Goal: Information Seeking & Learning: Learn about a topic

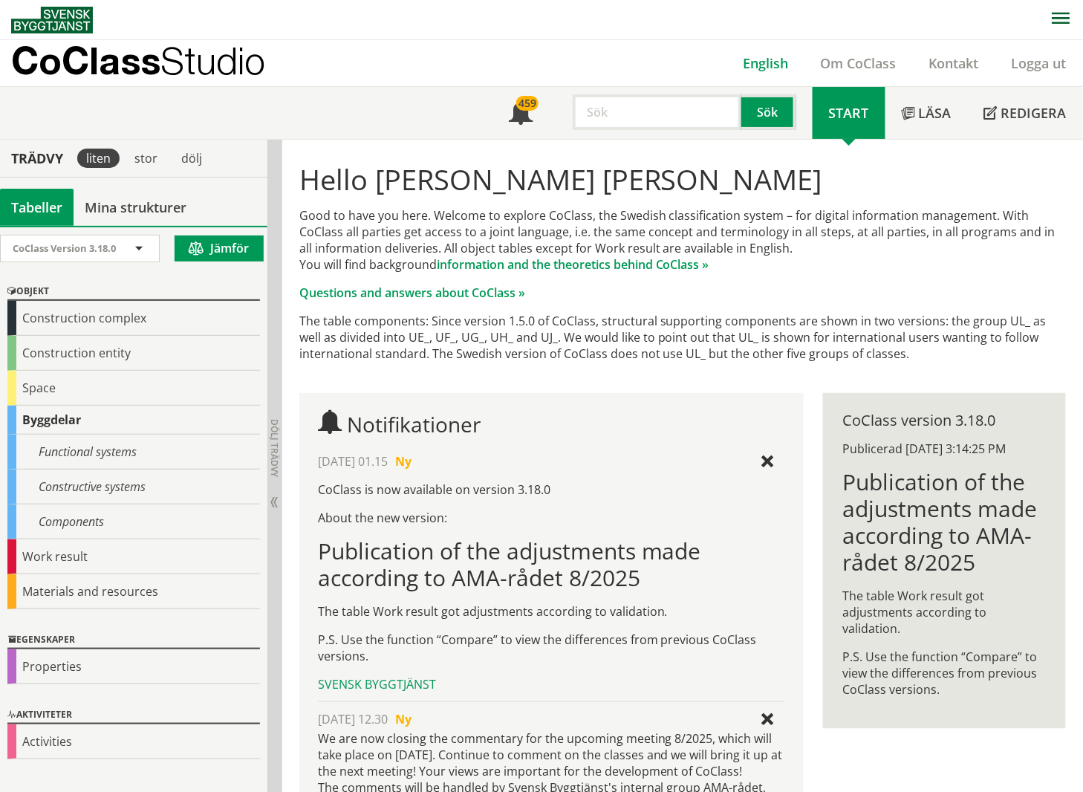
click at [776, 67] on link "English" at bounding box center [766, 63] width 78 height 18
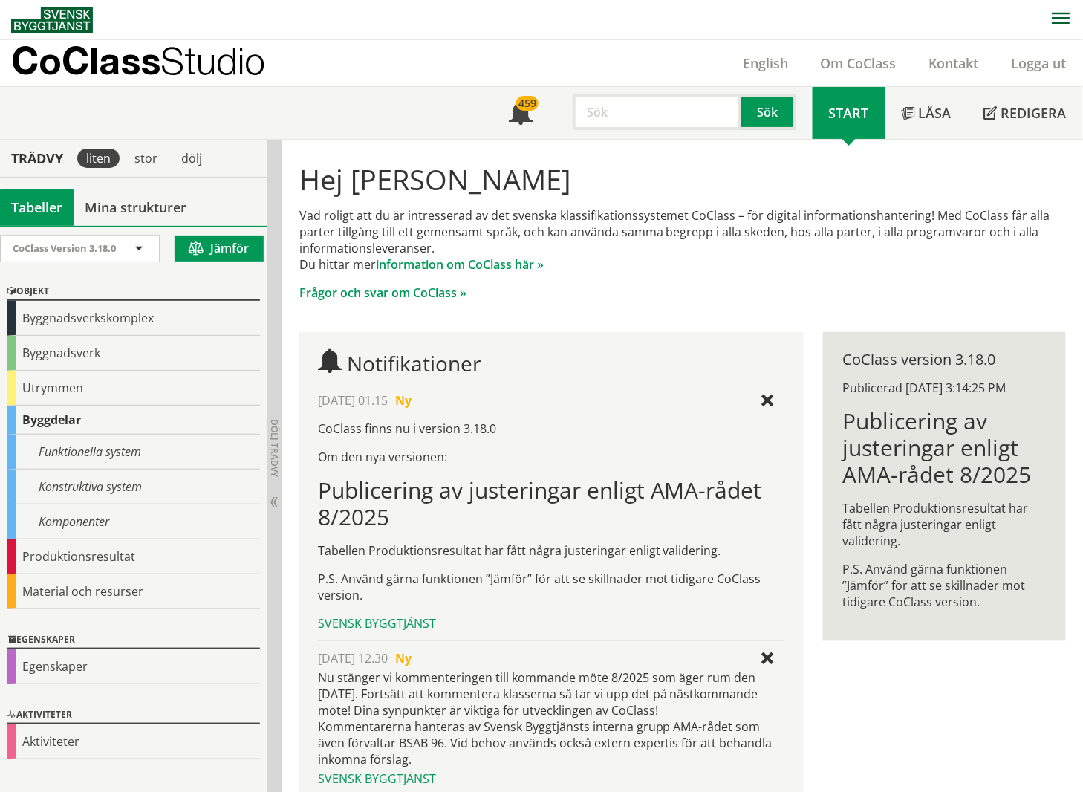
click at [625, 113] on input "text" at bounding box center [657, 112] width 169 height 36
type input "tillverkare"
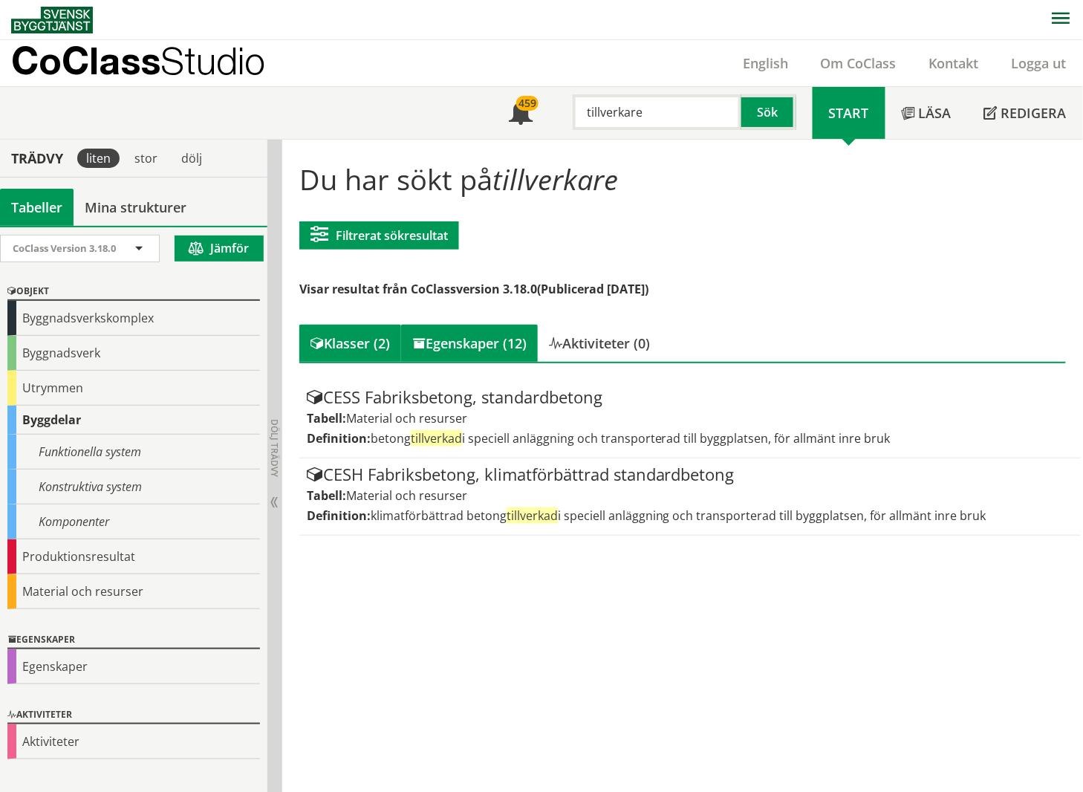
click at [473, 333] on div "Egenskaper (12)" at bounding box center [469, 343] width 137 height 37
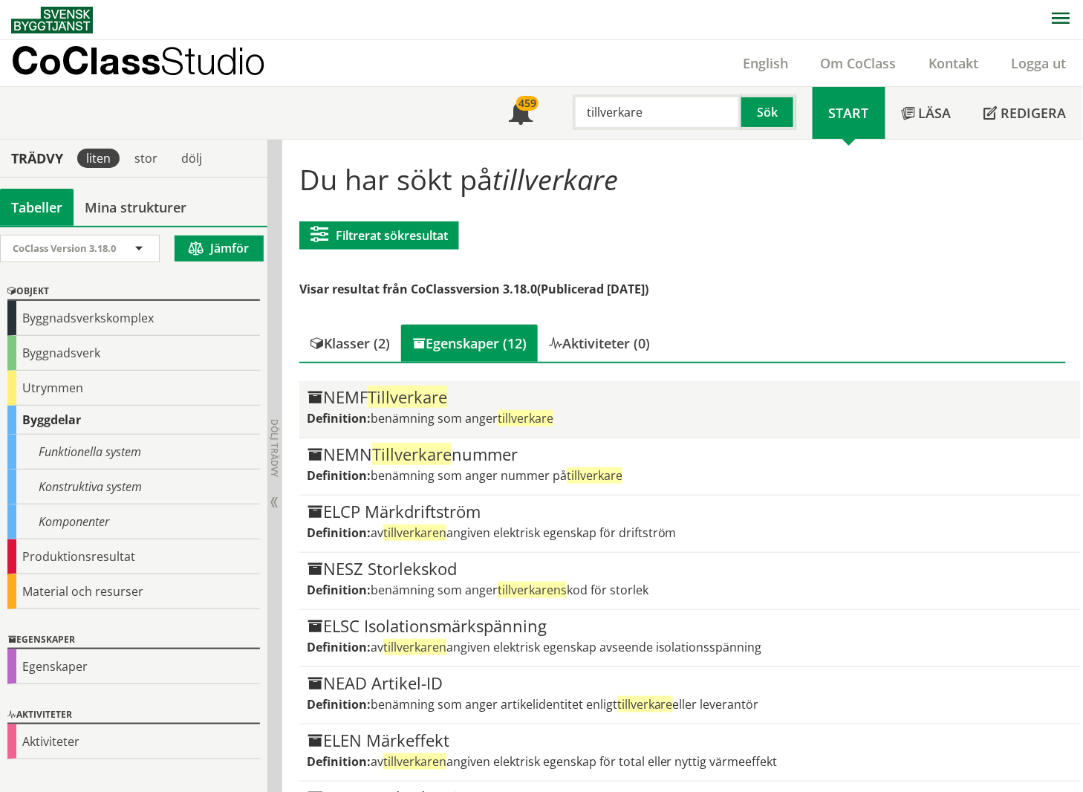
click at [563, 406] on div "NEMF Tillverkare Definition: benämning som anger tillverkare" at bounding box center [690, 410] width 767 height 42
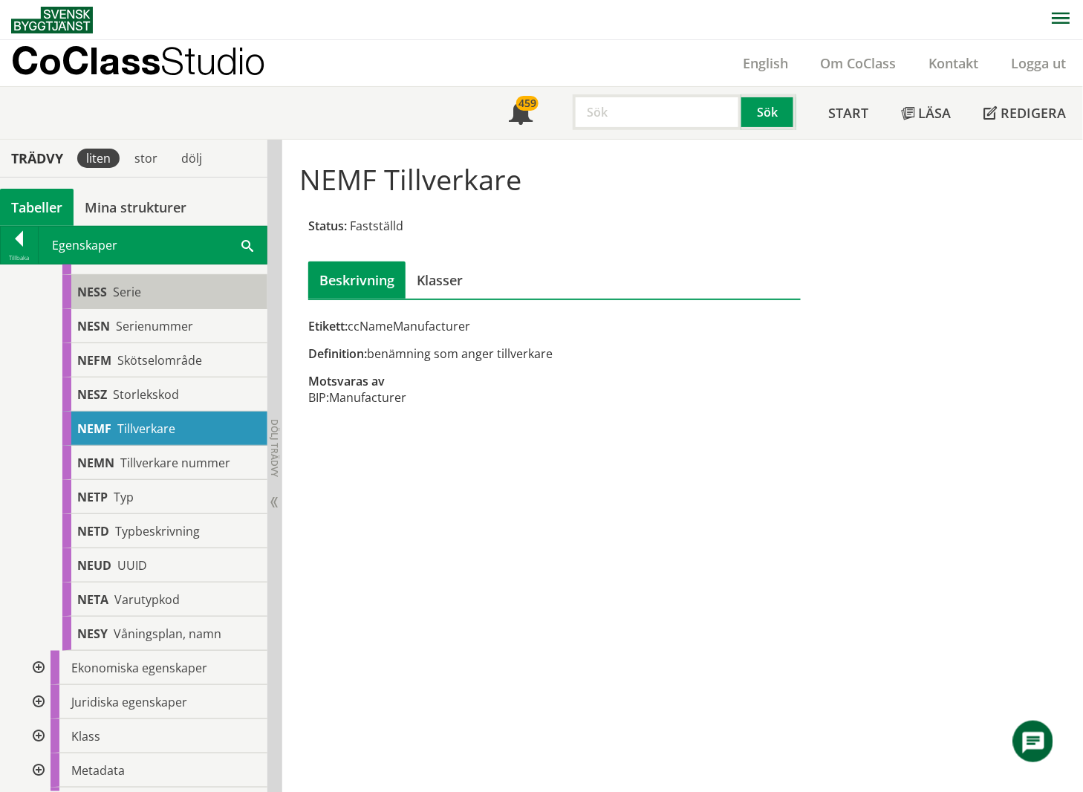
scroll to position [1882, 0]
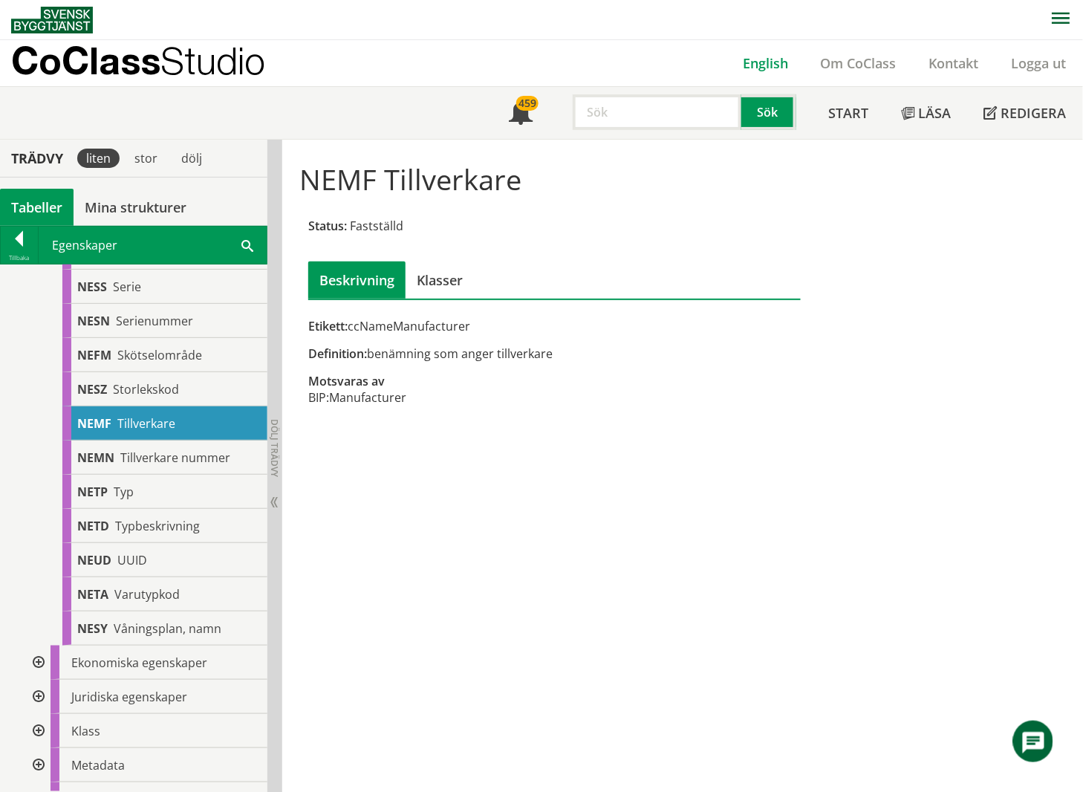
click at [770, 60] on link "English" at bounding box center [766, 63] width 78 height 18
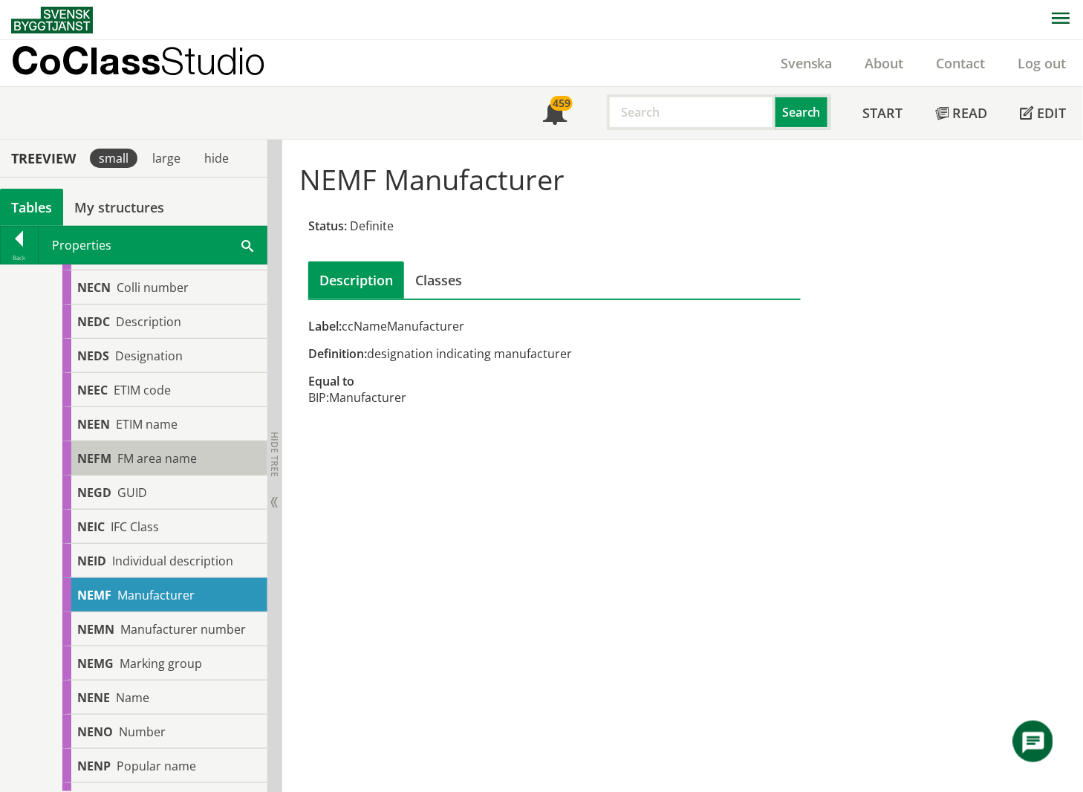
scroll to position [594, 0]
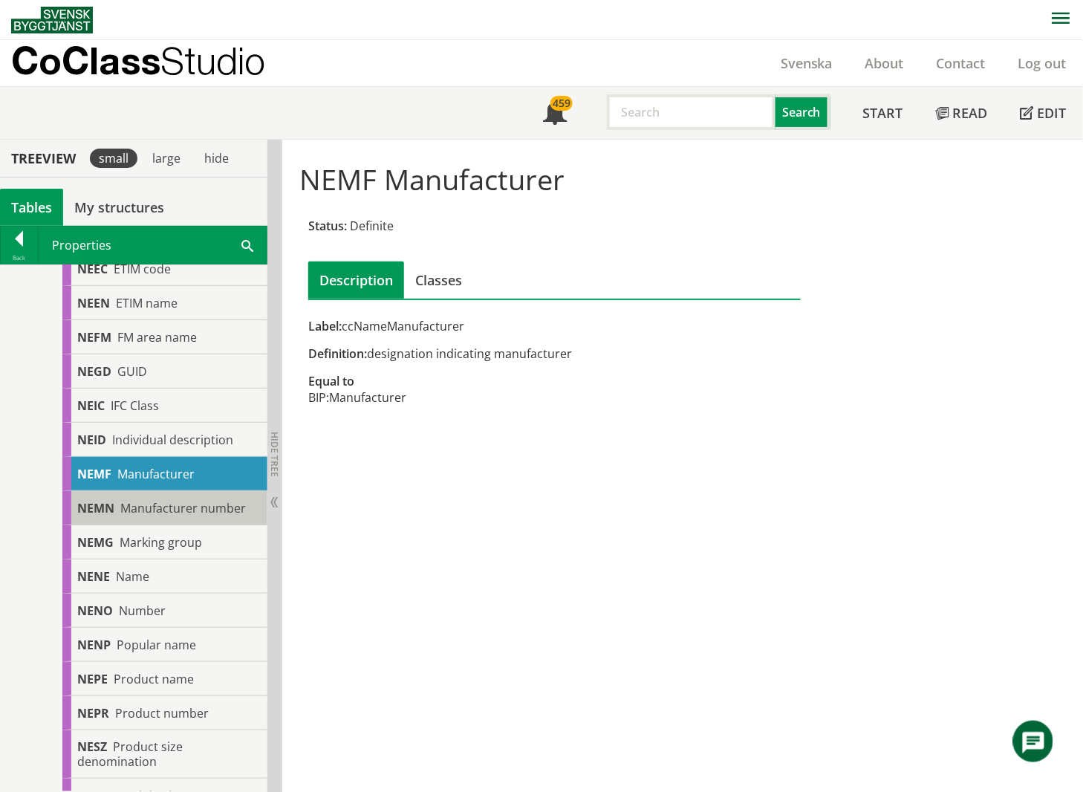
click at [206, 509] on span "Manufacturer number" at bounding box center [183, 508] width 126 height 16
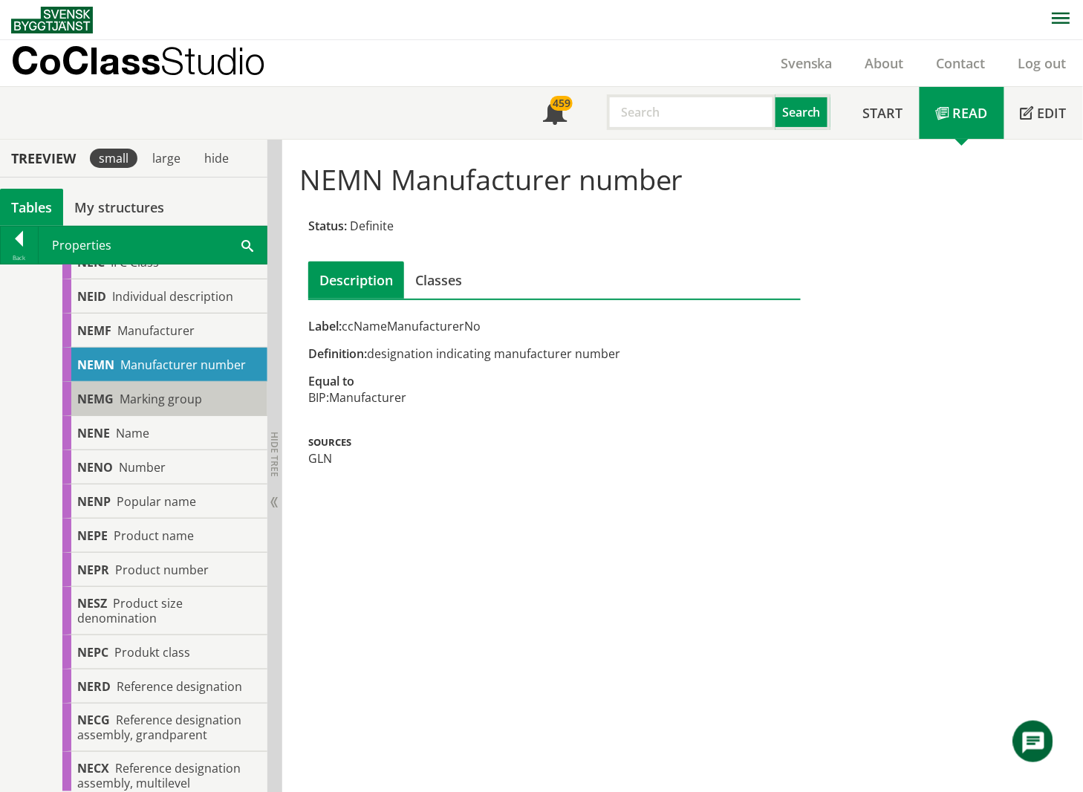
scroll to position [792, 0]
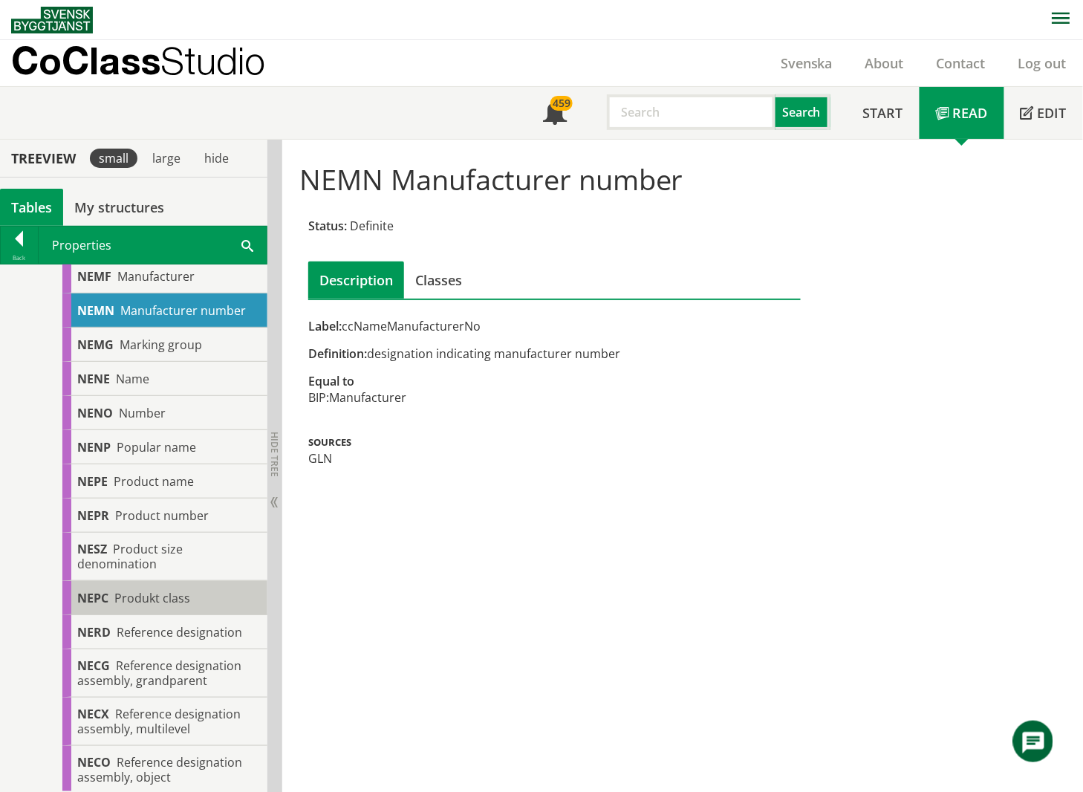
click at [173, 596] on span "Produkt class" at bounding box center [152, 598] width 76 height 16
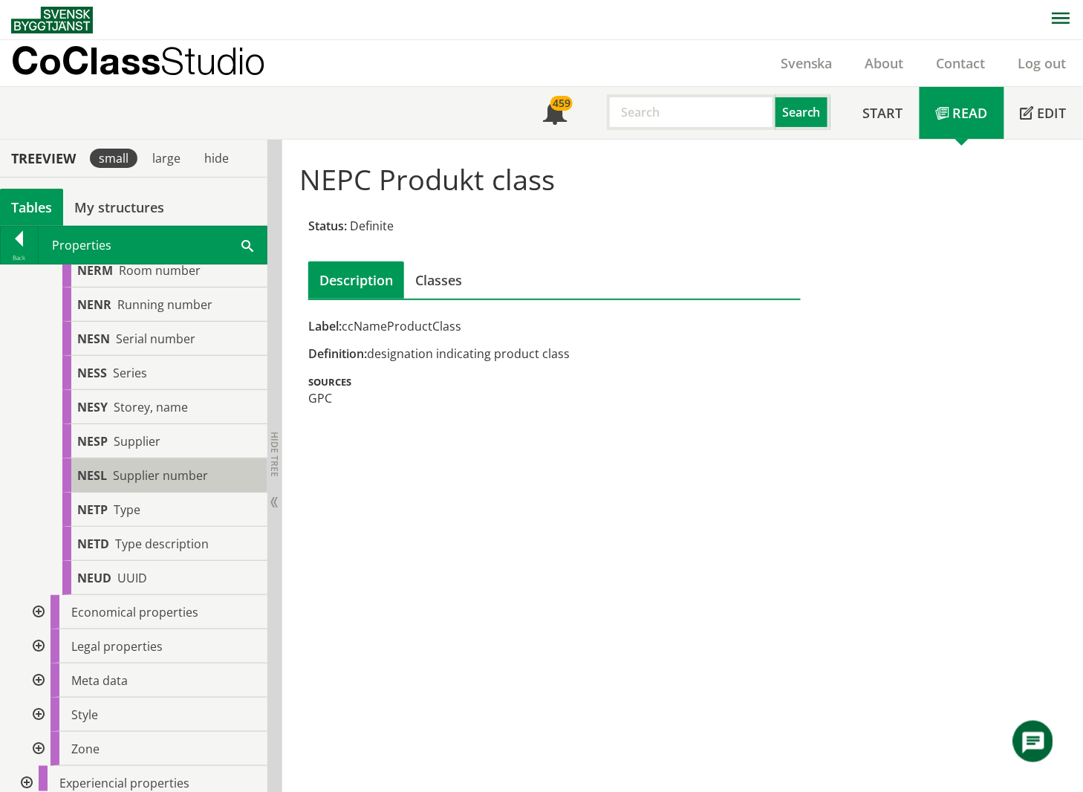
scroll to position [1882, 0]
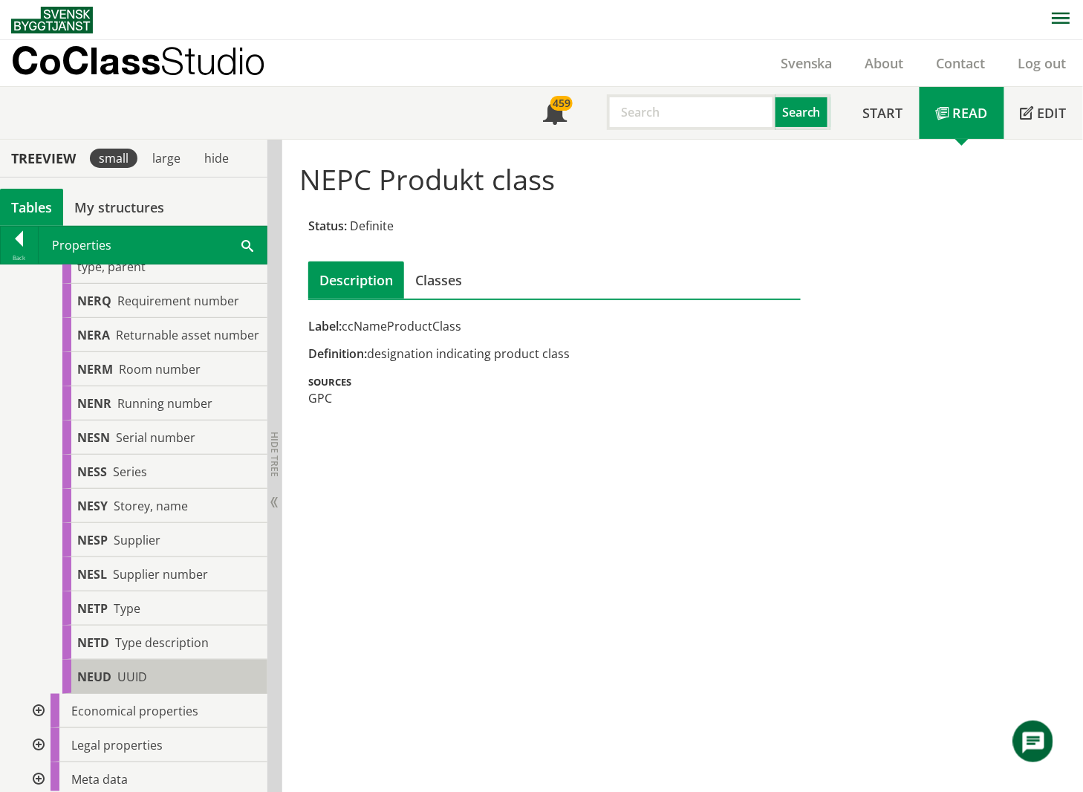
click at [187, 693] on div "NEUD UUID" at bounding box center [164, 677] width 205 height 34
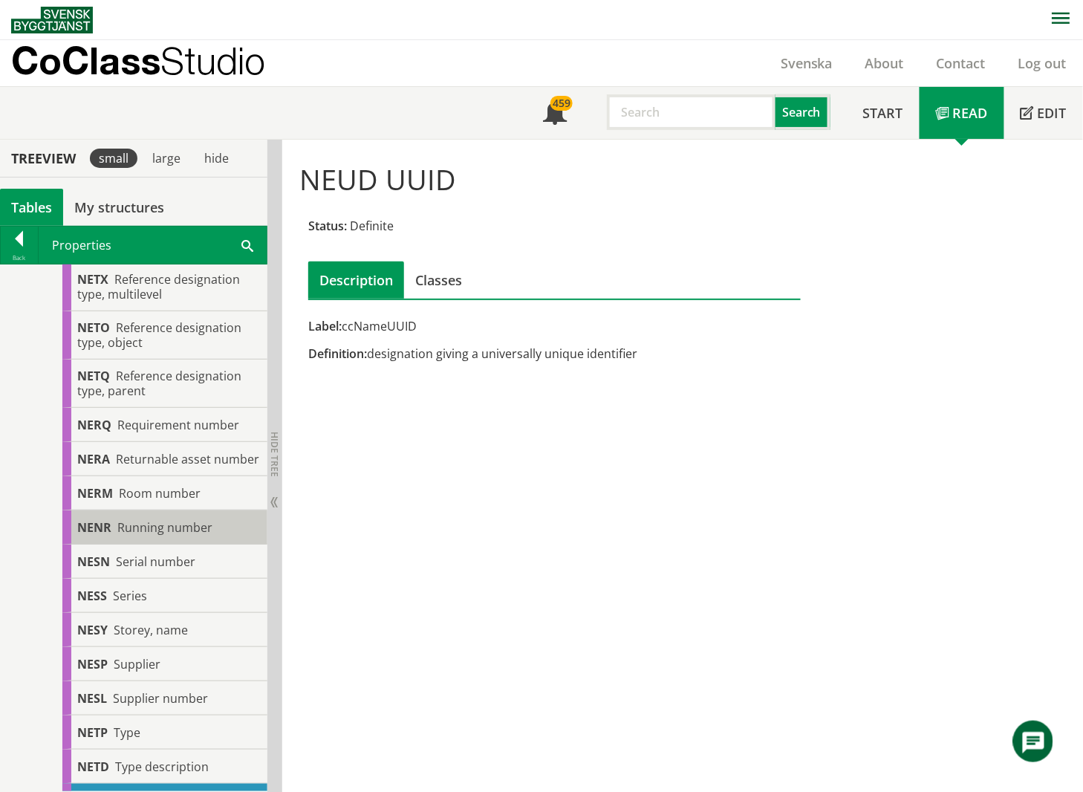
scroll to position [1585, 0]
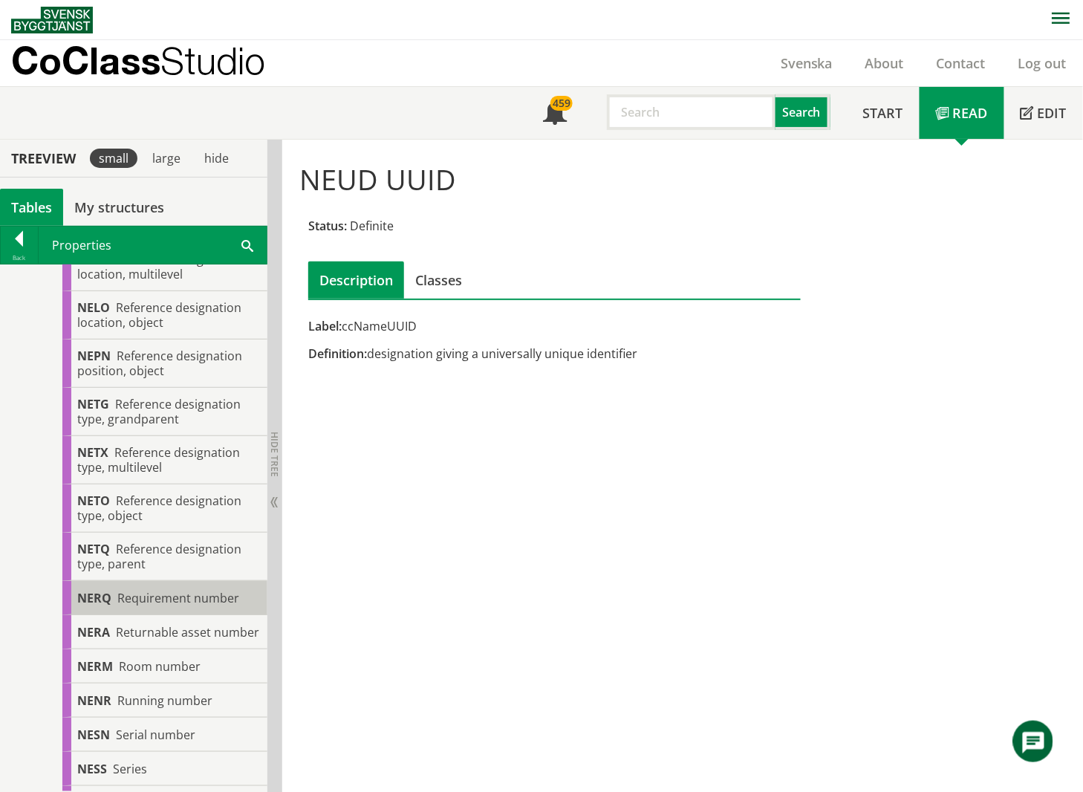
click at [193, 603] on span "Requirement number" at bounding box center [178, 598] width 122 height 16
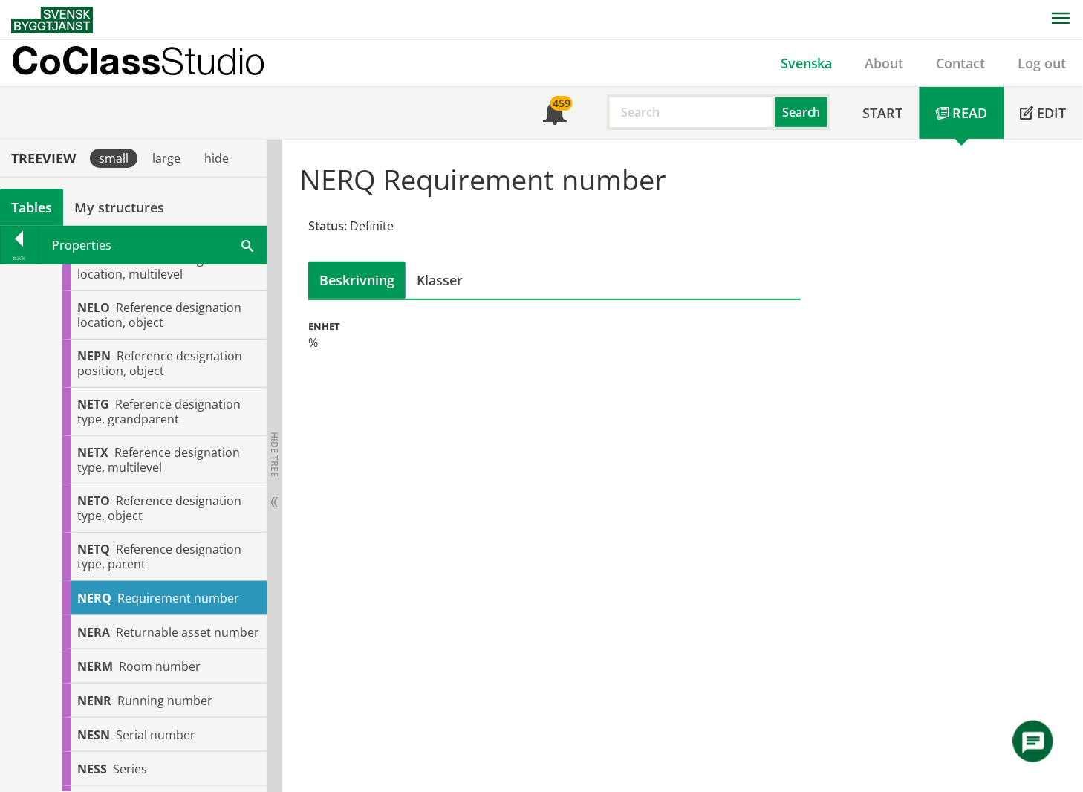
click at [808, 66] on link "Svenska" at bounding box center [807, 63] width 85 height 18
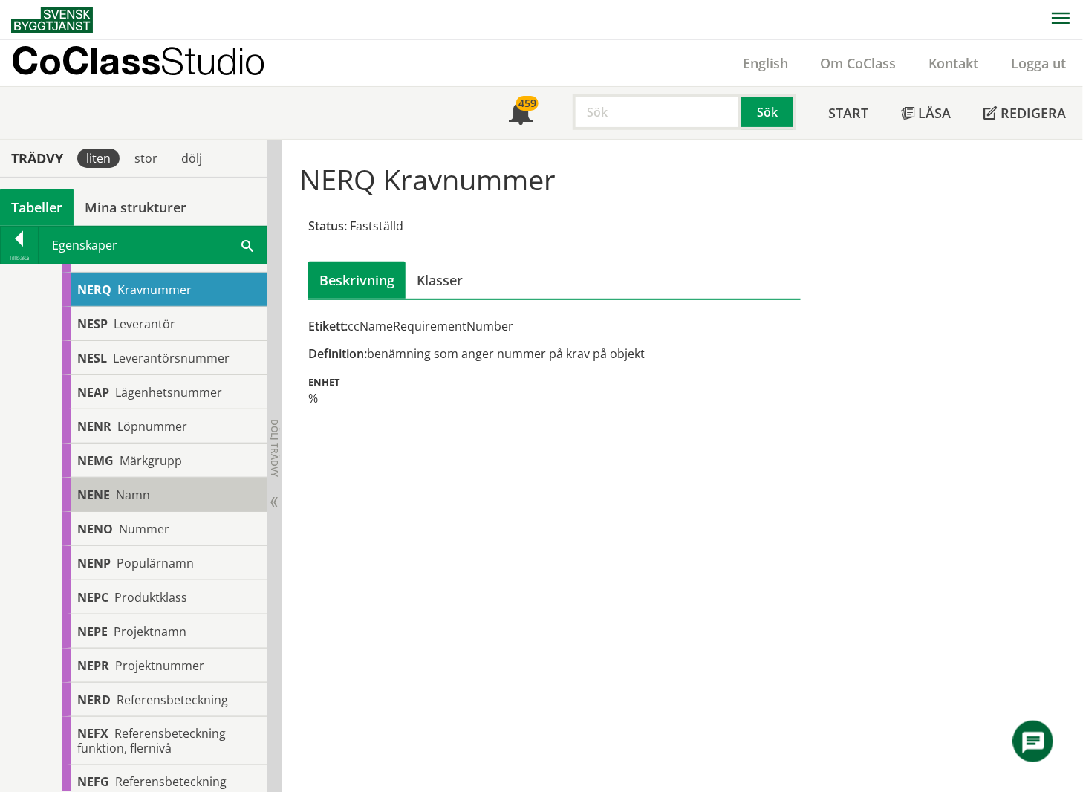
scroll to position [594, 0]
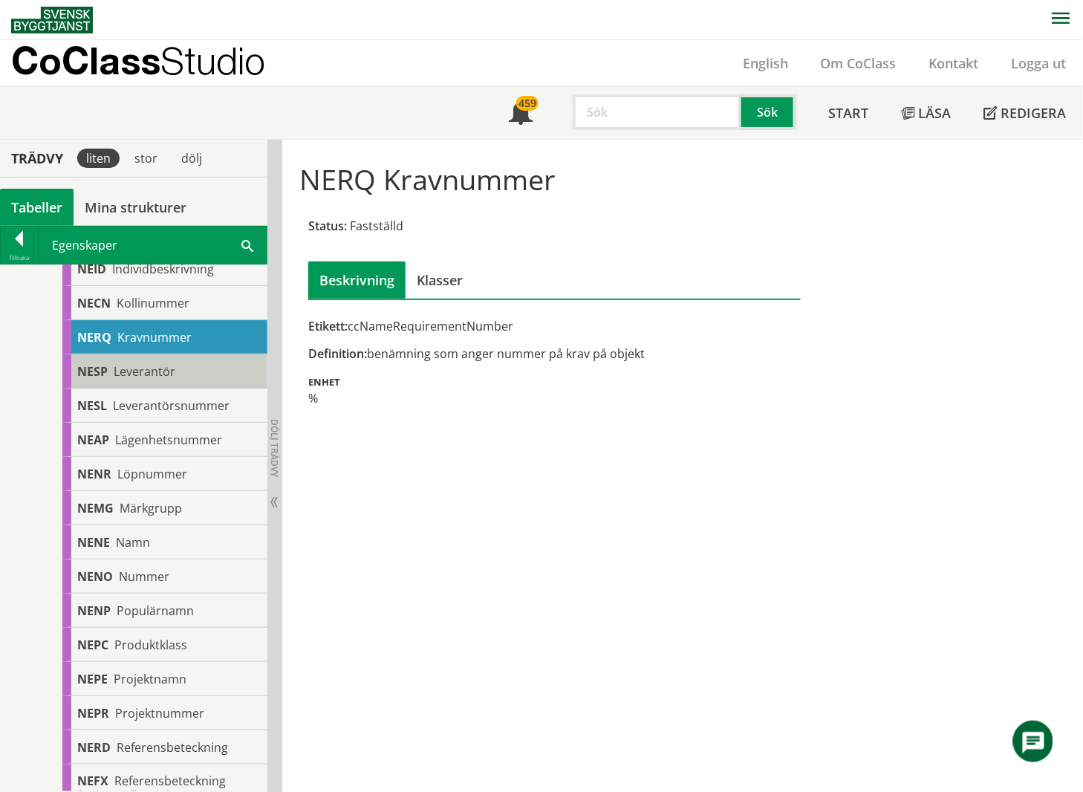
click at [146, 369] on span "Leverantör" at bounding box center [145, 371] width 62 height 16
click at [153, 369] on span "Leverantör" at bounding box center [145, 371] width 62 height 16
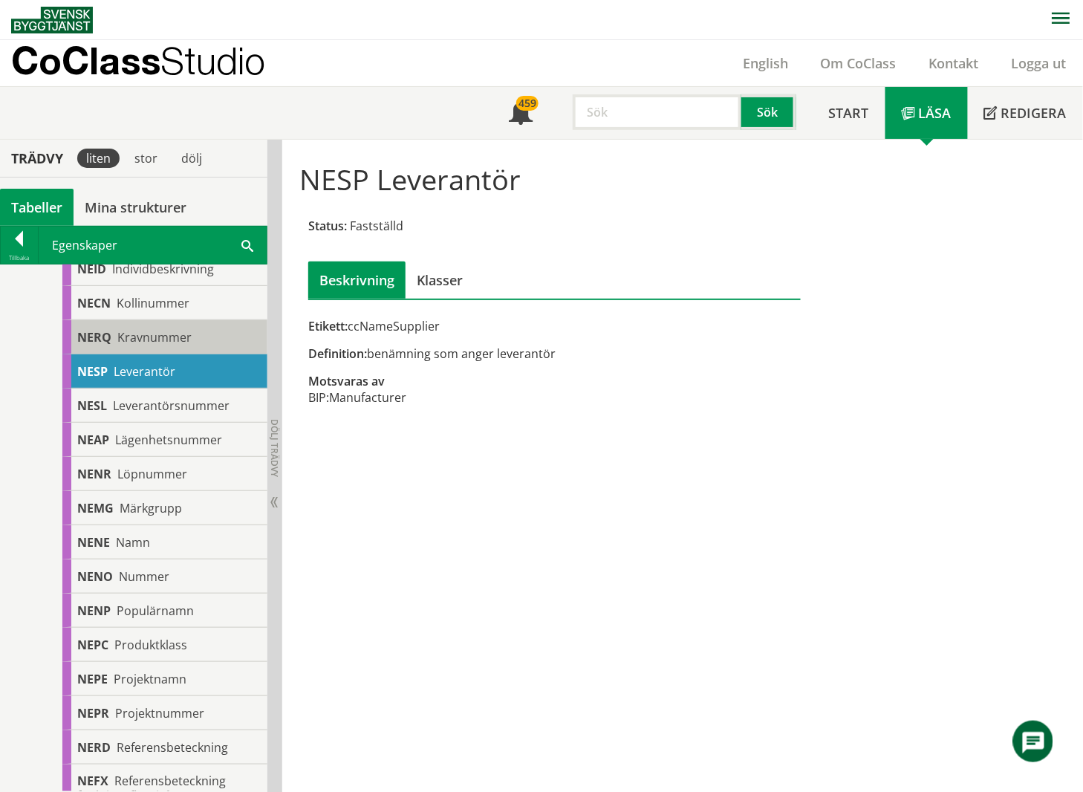
click at [174, 336] on span "Kravnummer" at bounding box center [154, 337] width 74 height 16
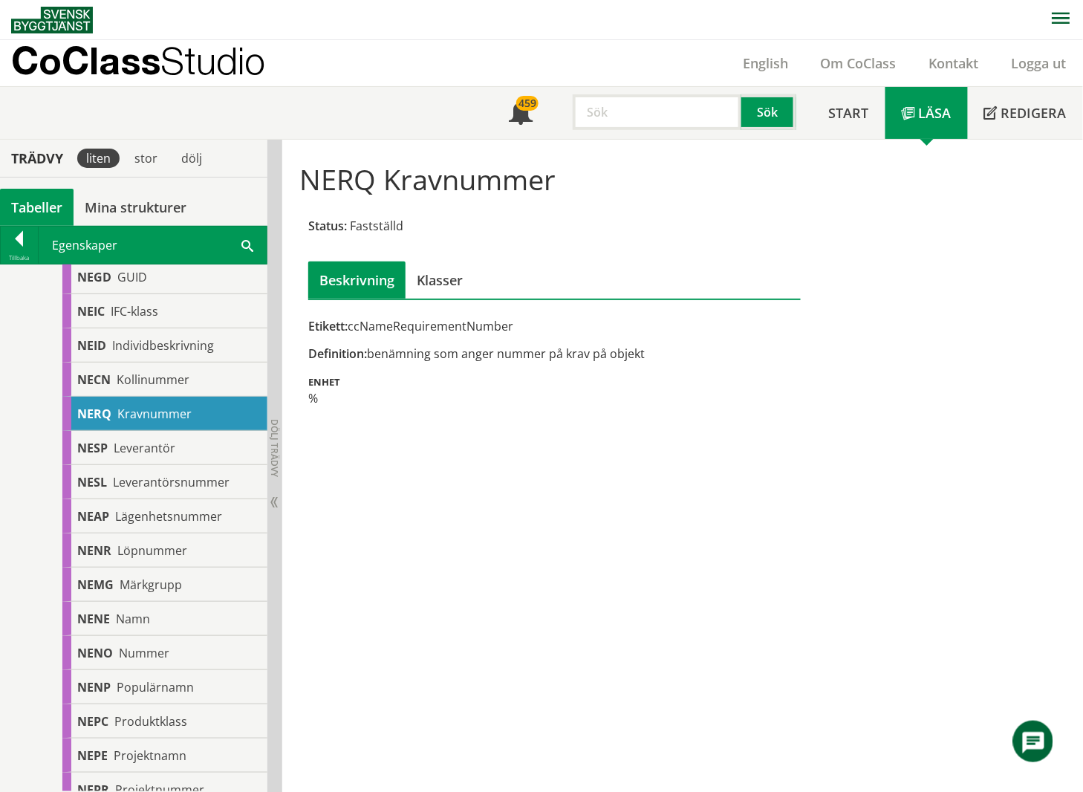
scroll to position [396, 0]
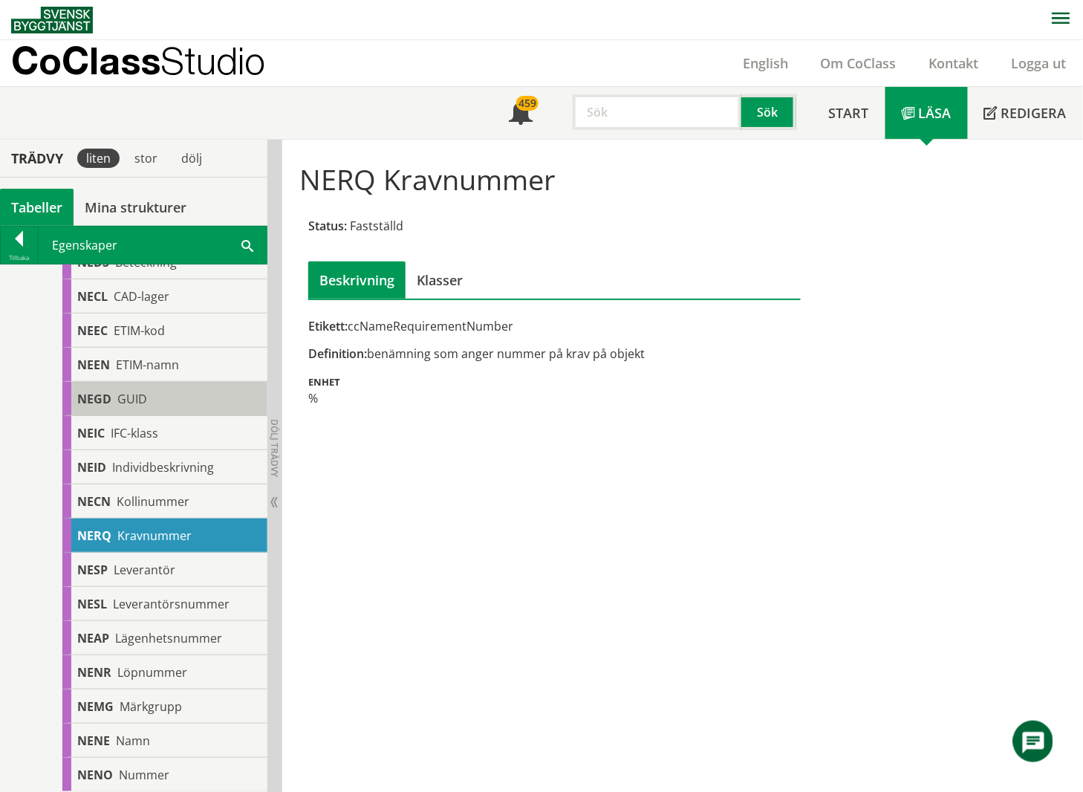
click at [164, 396] on div "NEGD GUID" at bounding box center [164, 399] width 205 height 34
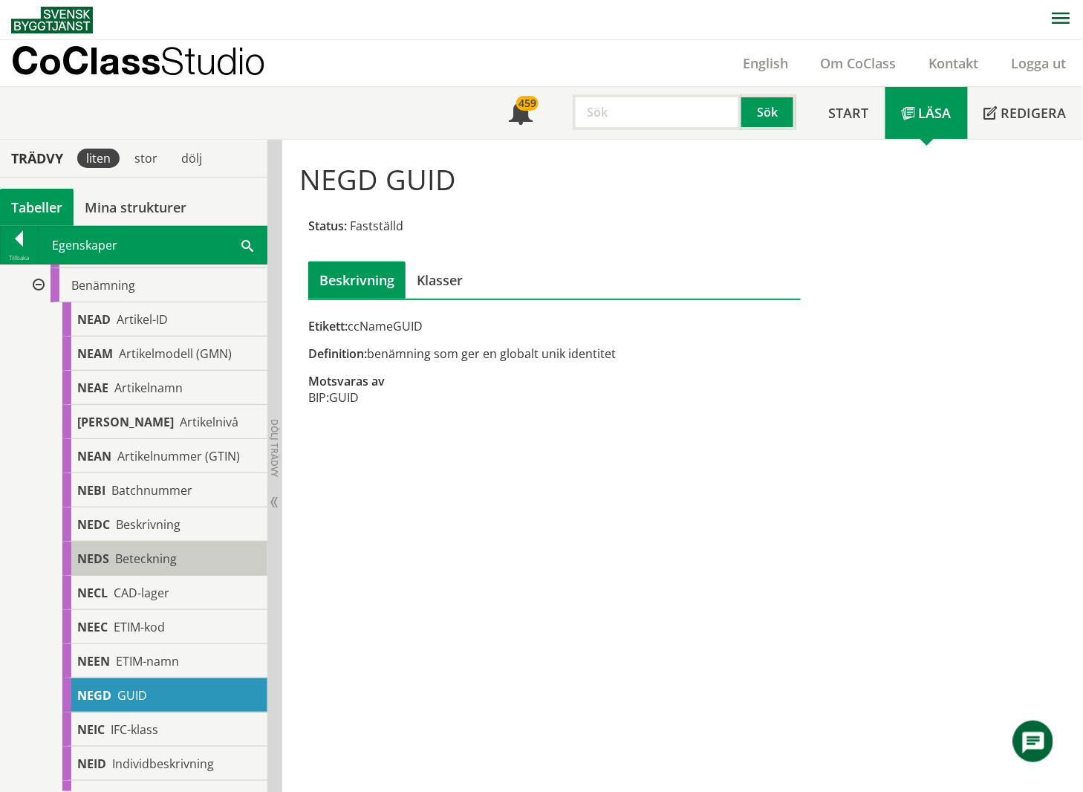
scroll to position [99, 0]
click at [771, 63] on link "English" at bounding box center [766, 63] width 78 height 18
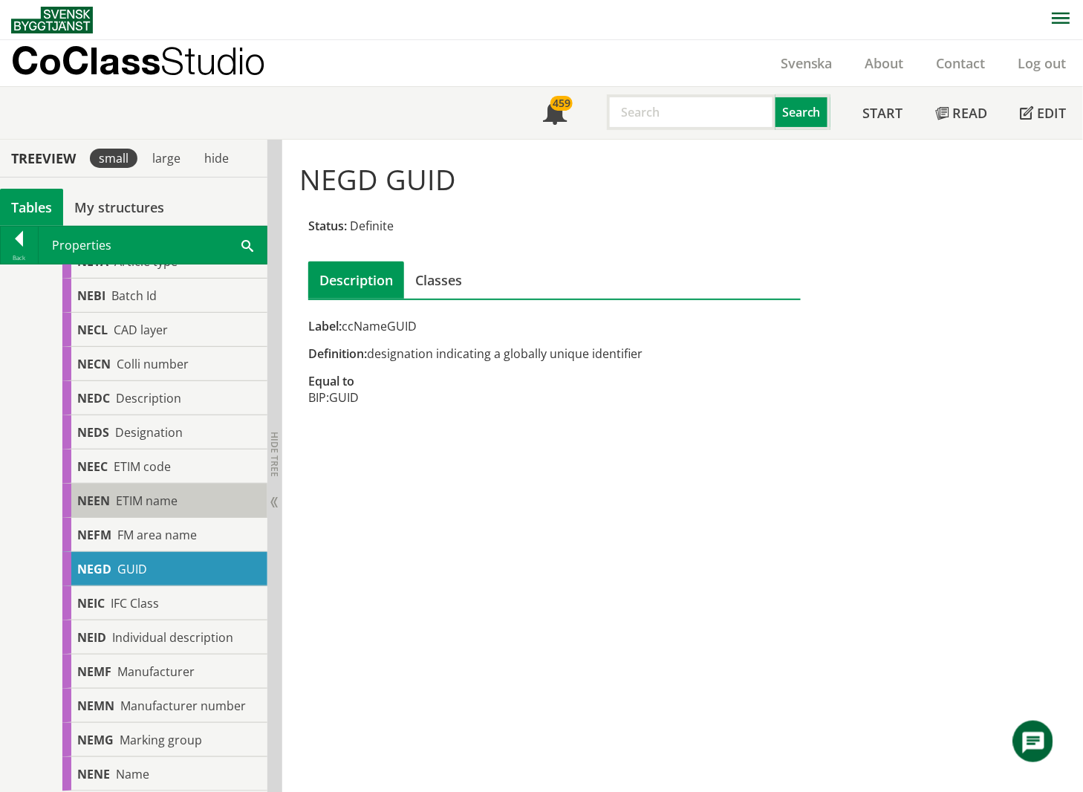
scroll to position [495, 0]
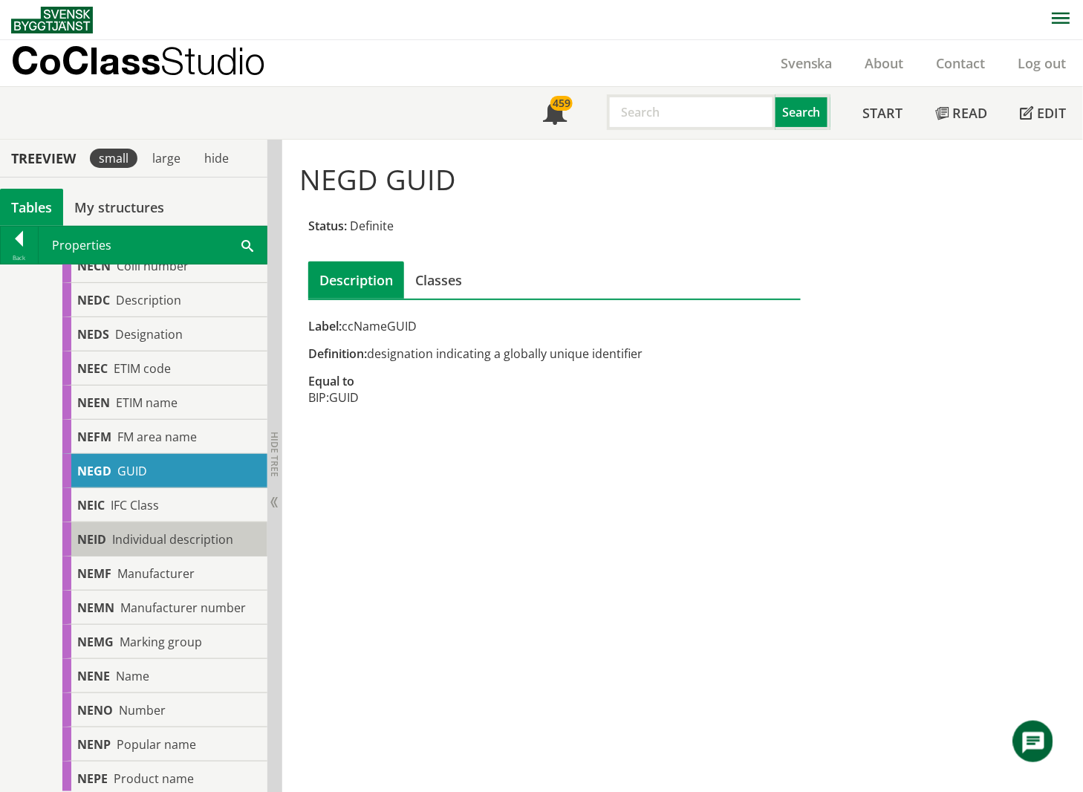
click at [169, 539] on span "Individual description" at bounding box center [172, 539] width 121 height 16
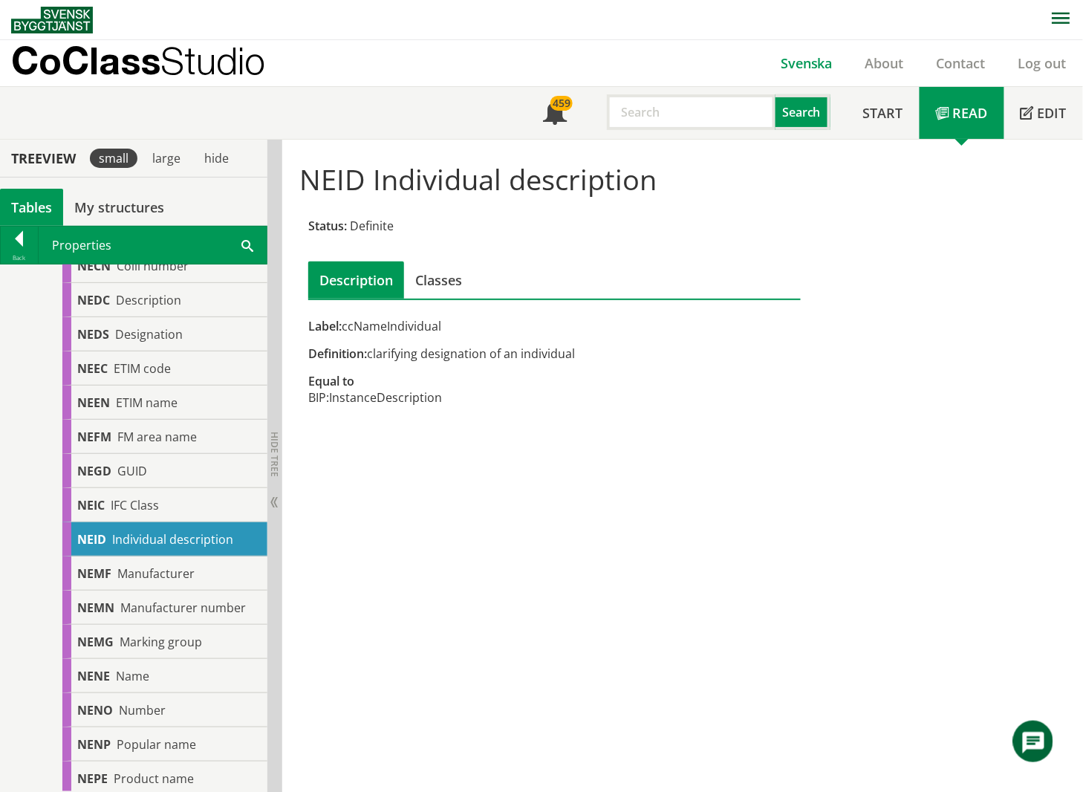
click at [814, 61] on link "Svenska" at bounding box center [807, 63] width 85 height 18
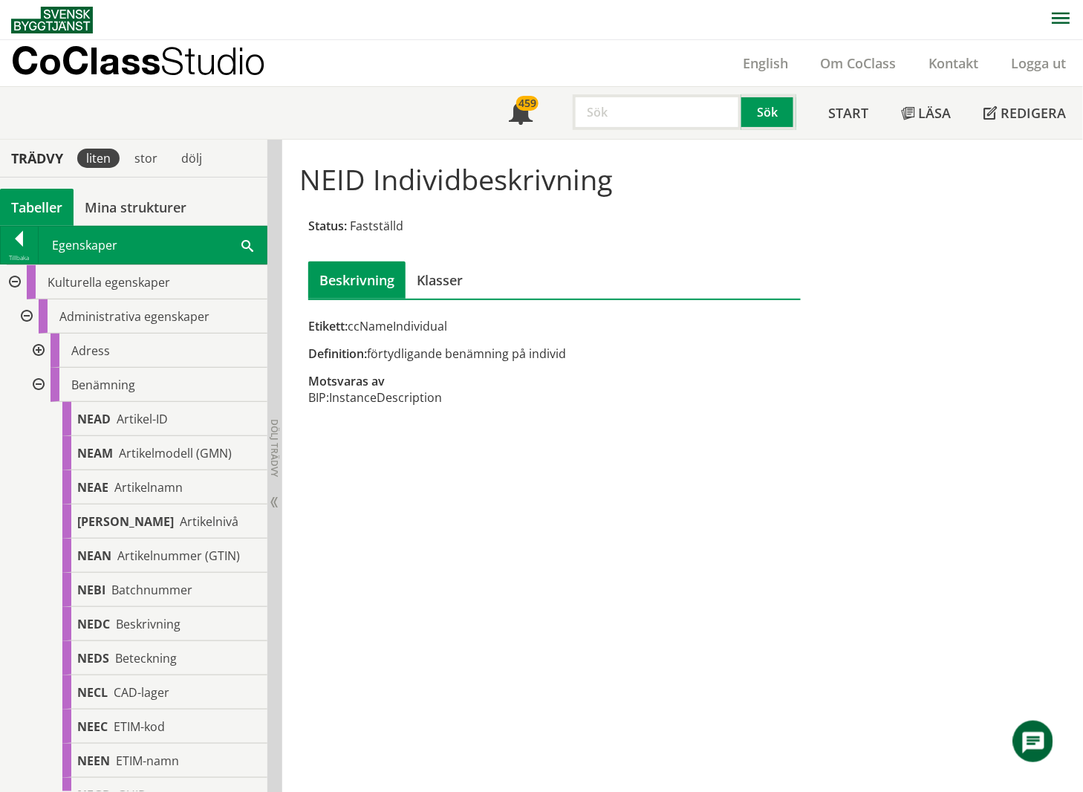
click at [39, 348] on div at bounding box center [37, 351] width 27 height 34
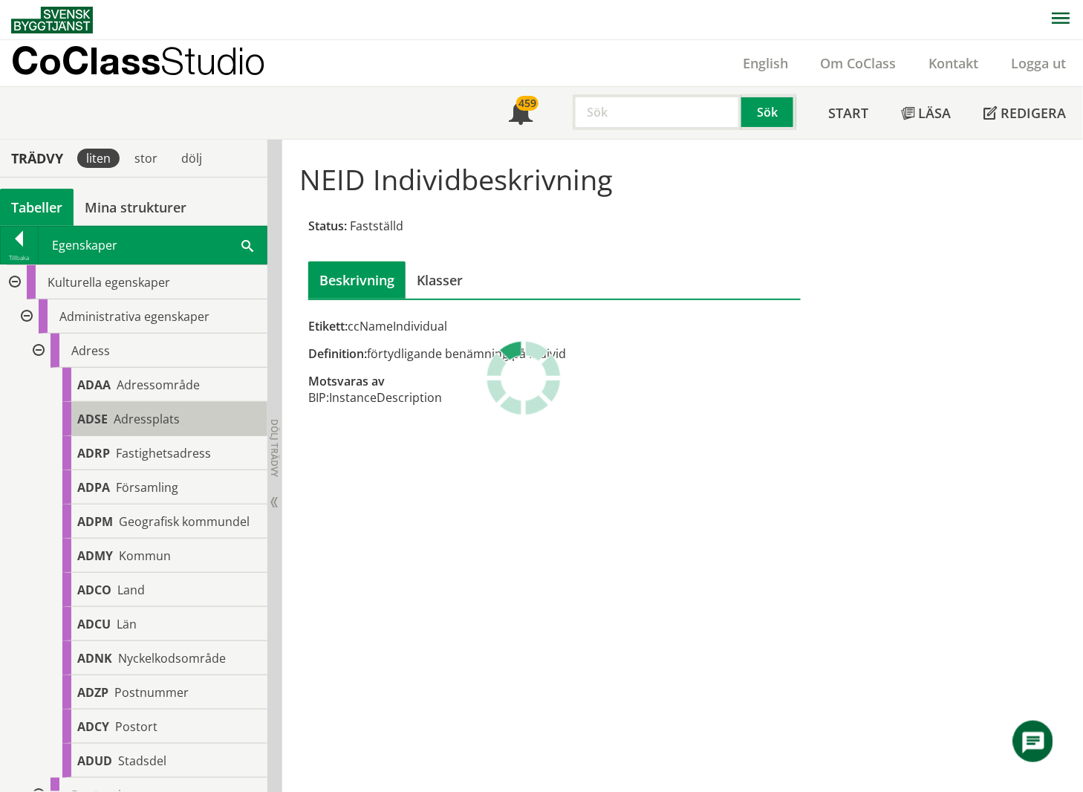
click at [162, 418] on span "Adressplats" at bounding box center [147, 419] width 66 height 16
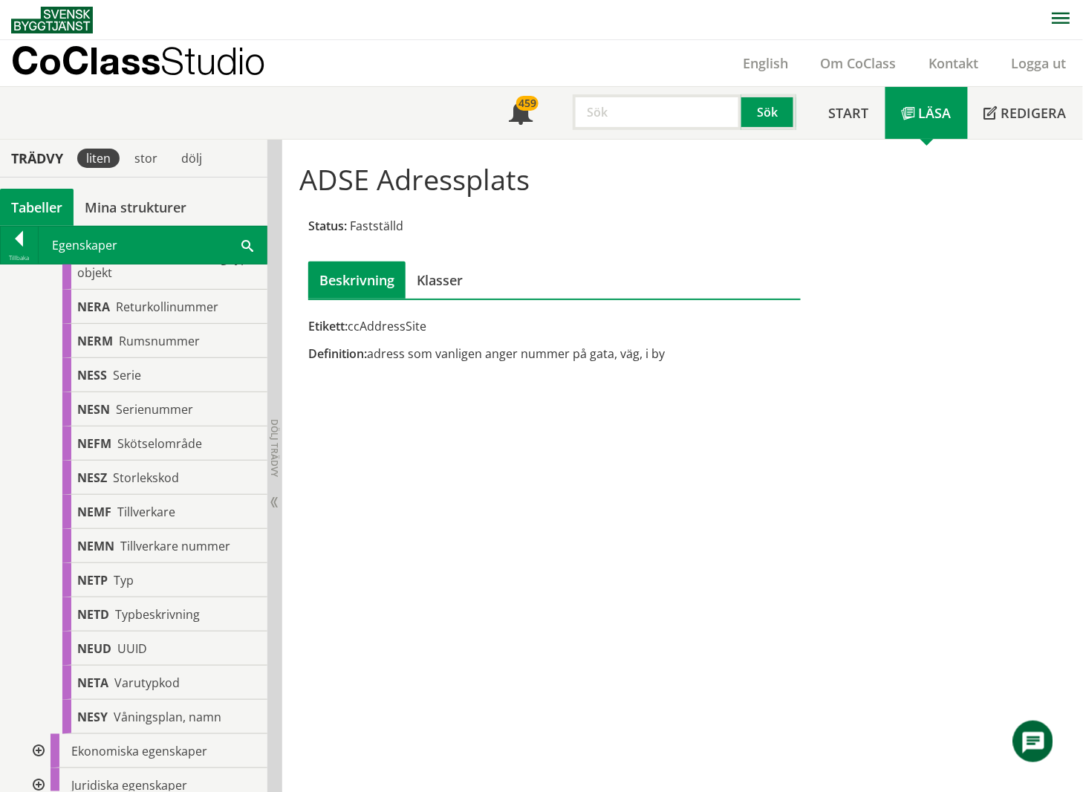
scroll to position [2540, 0]
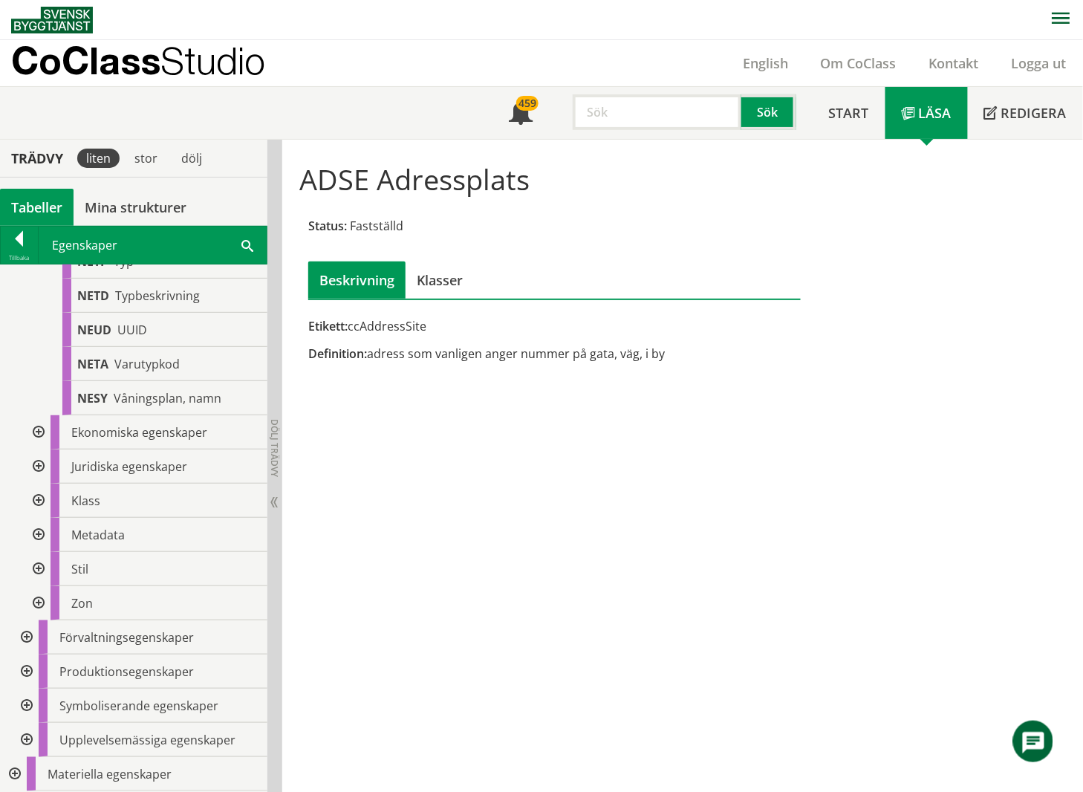
click at [37, 536] on div at bounding box center [37, 535] width 27 height 34
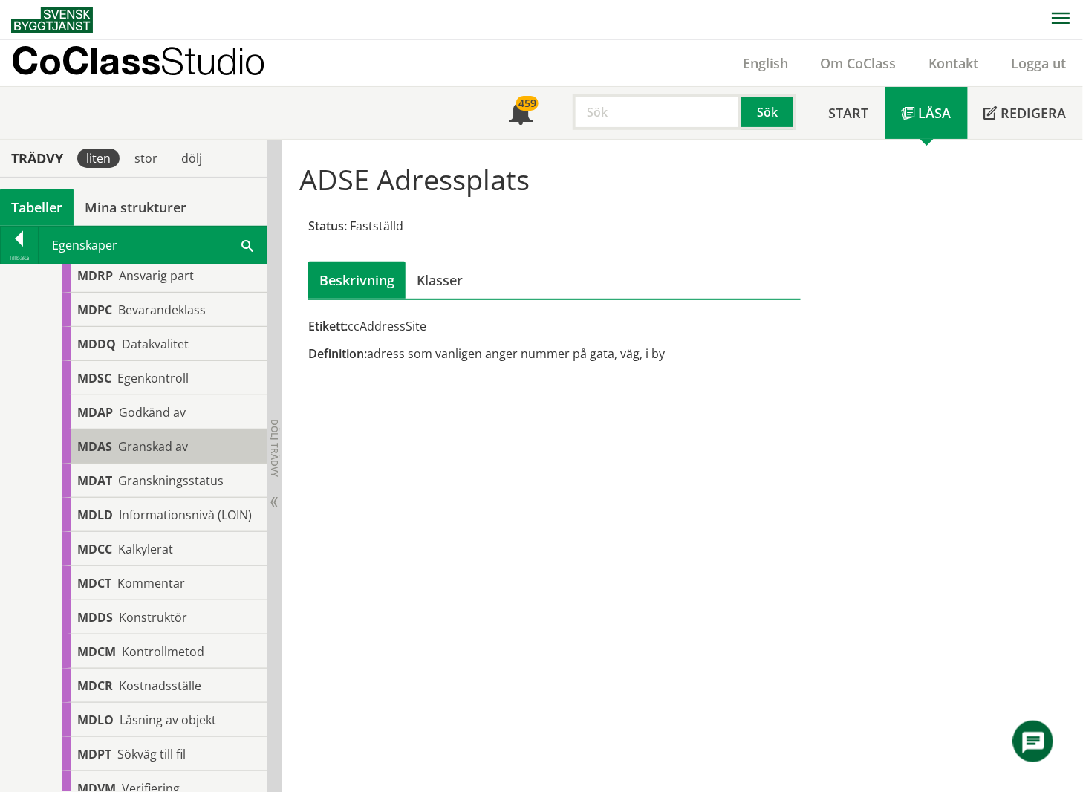
scroll to position [2936, 0]
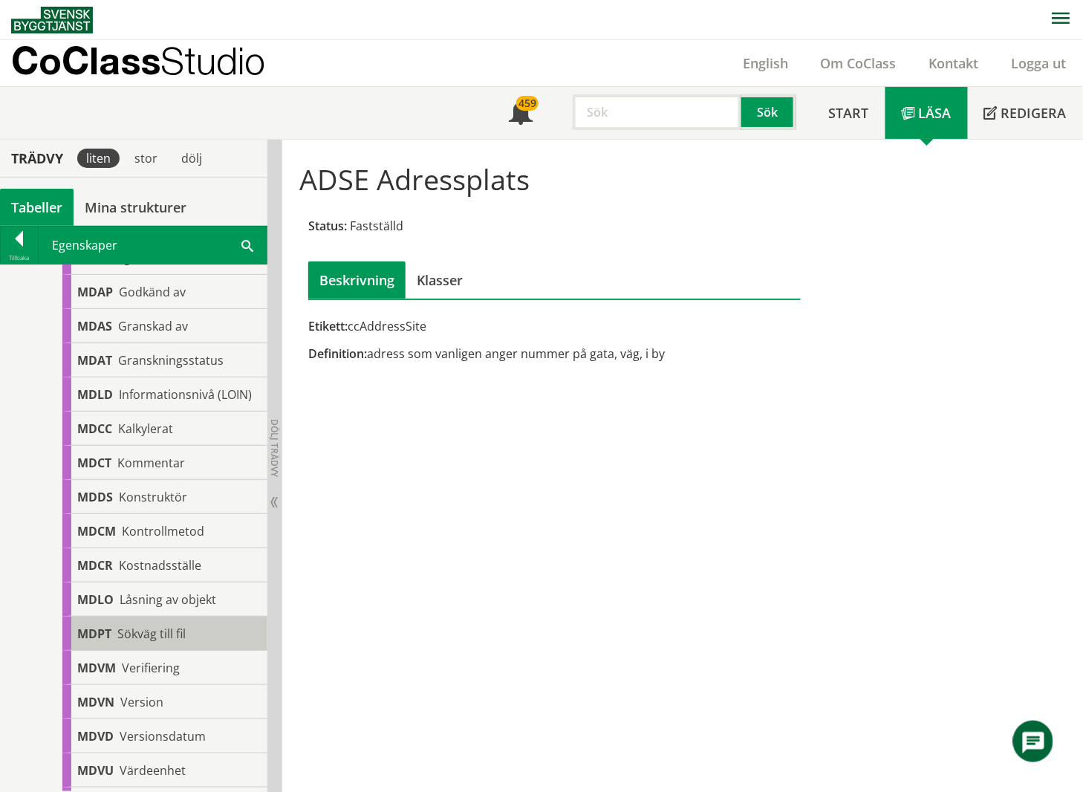
click at [129, 642] on span "Sökväg till fil" at bounding box center [151, 634] width 68 height 16
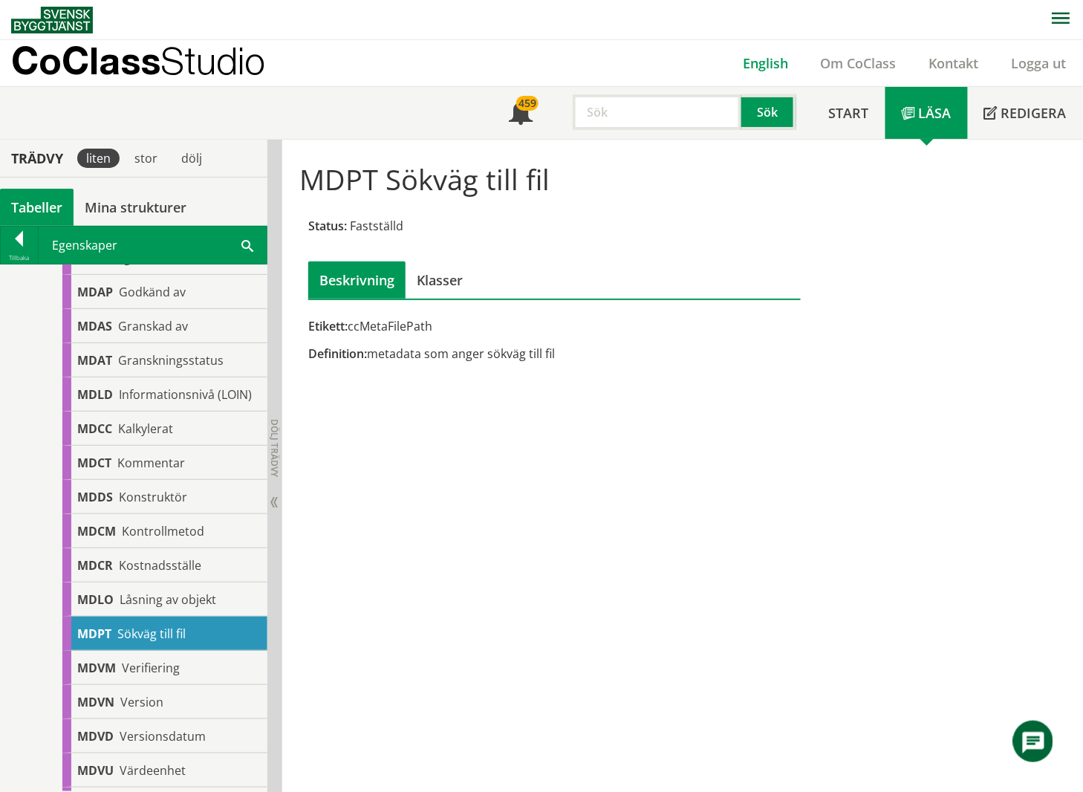
click at [764, 64] on link "English" at bounding box center [766, 63] width 78 height 18
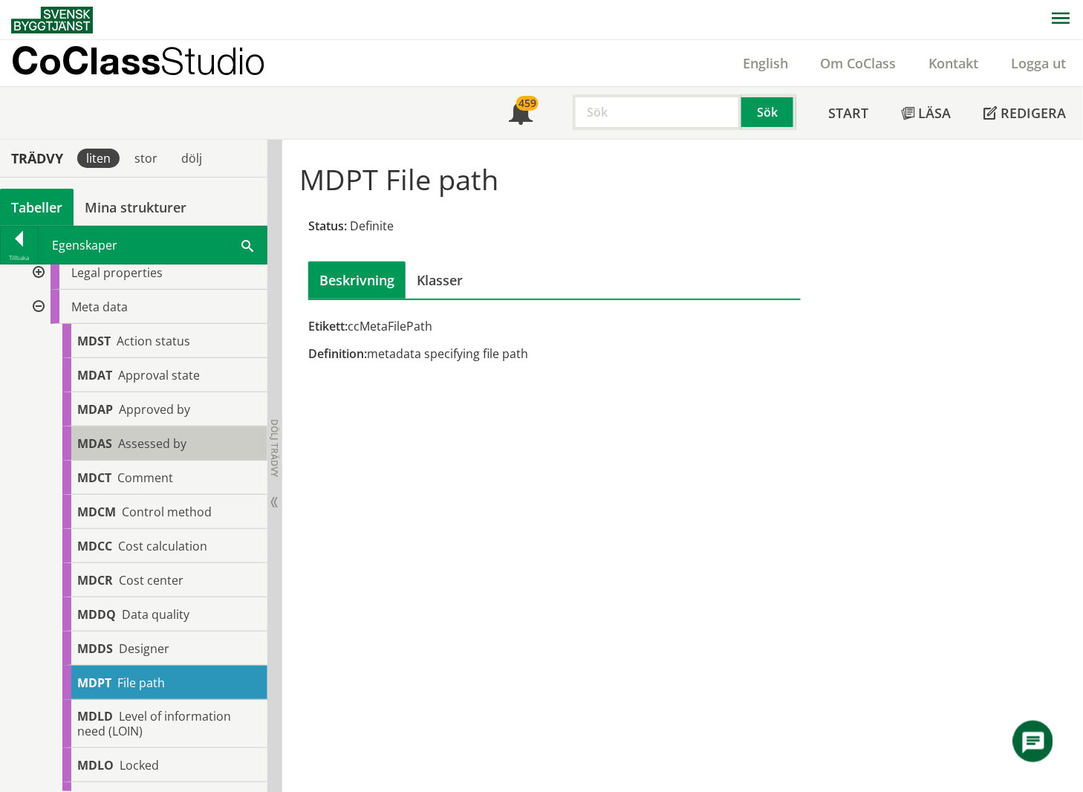
scroll to position [297, 0]
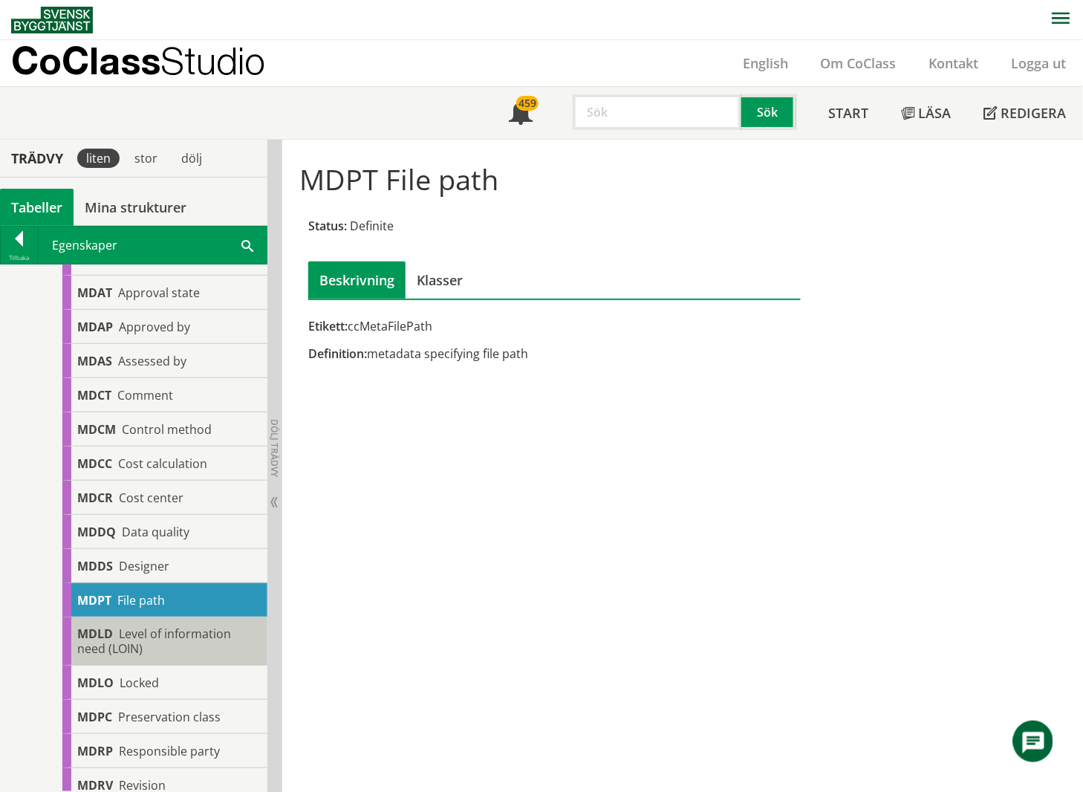
click at [179, 646] on div "MDLD Level of information need (LOIN)" at bounding box center [164, 641] width 205 height 48
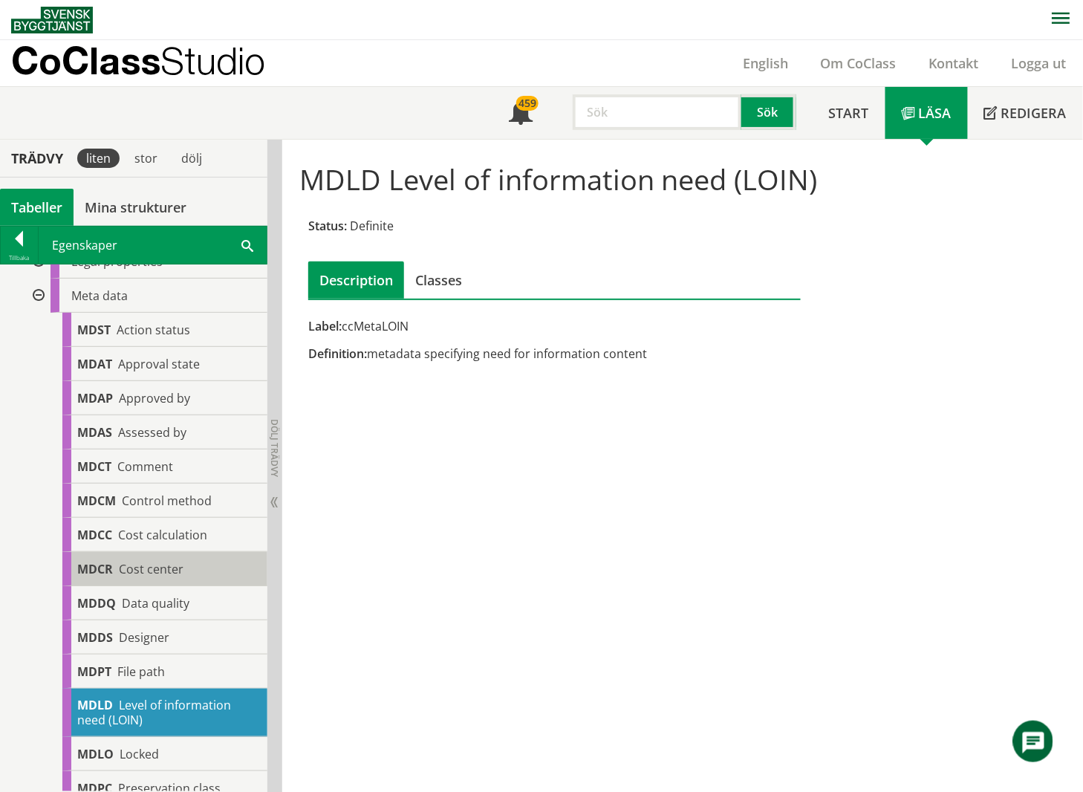
scroll to position [198, 0]
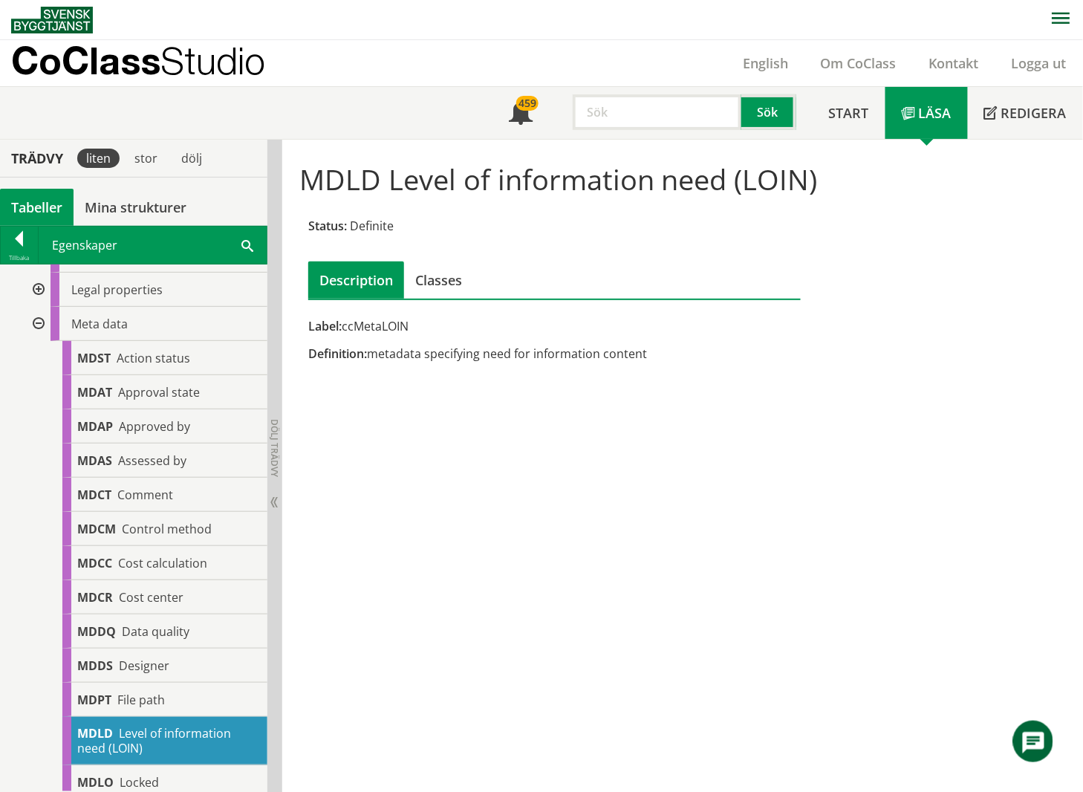
click at [37, 328] on div at bounding box center [37, 324] width 27 height 34
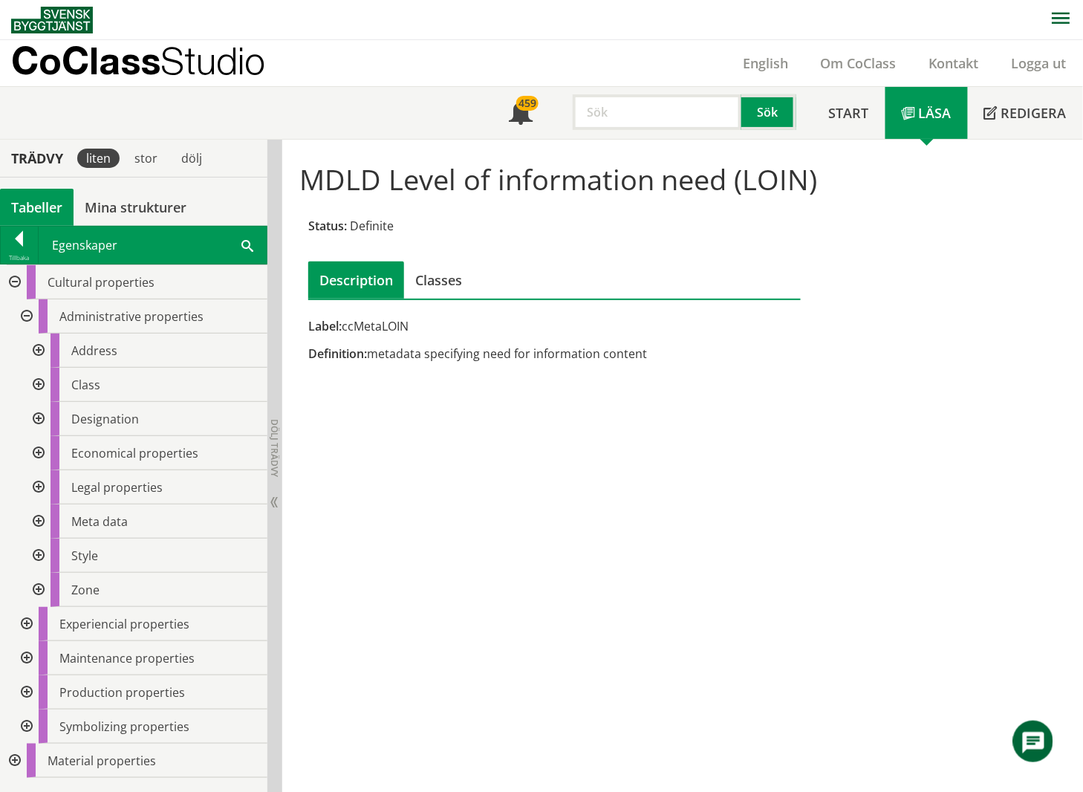
click at [25, 655] on div at bounding box center [25, 658] width 27 height 34
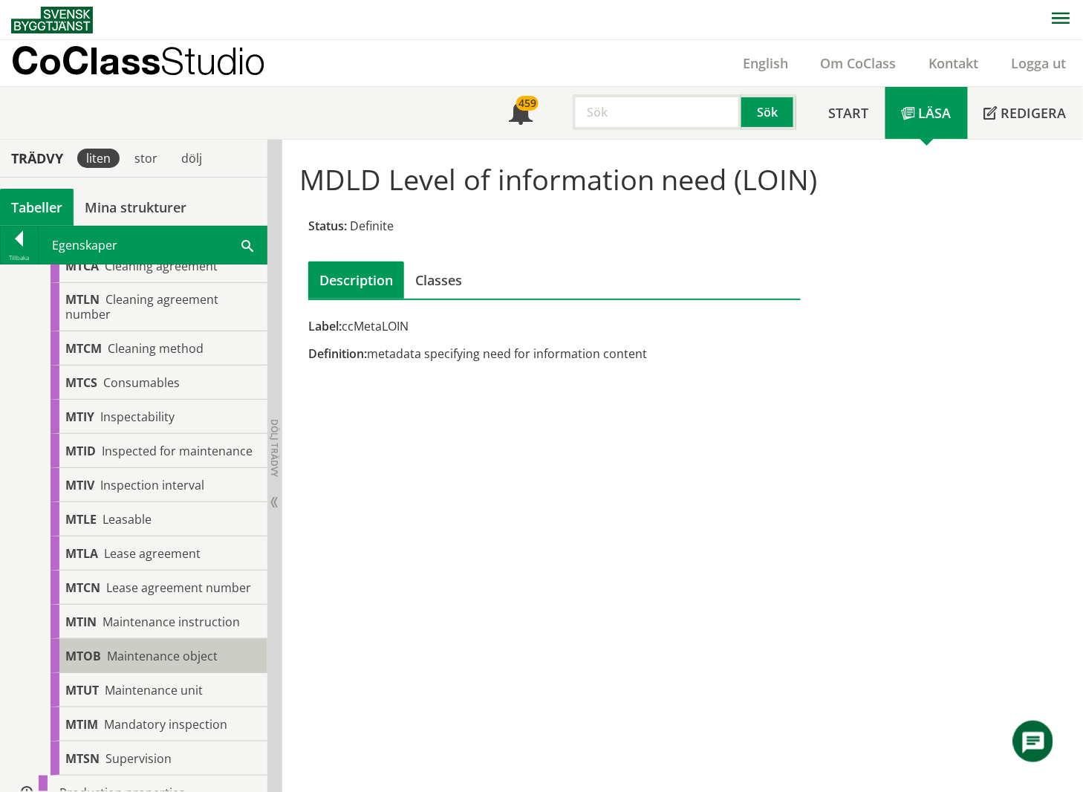
scroll to position [577, 0]
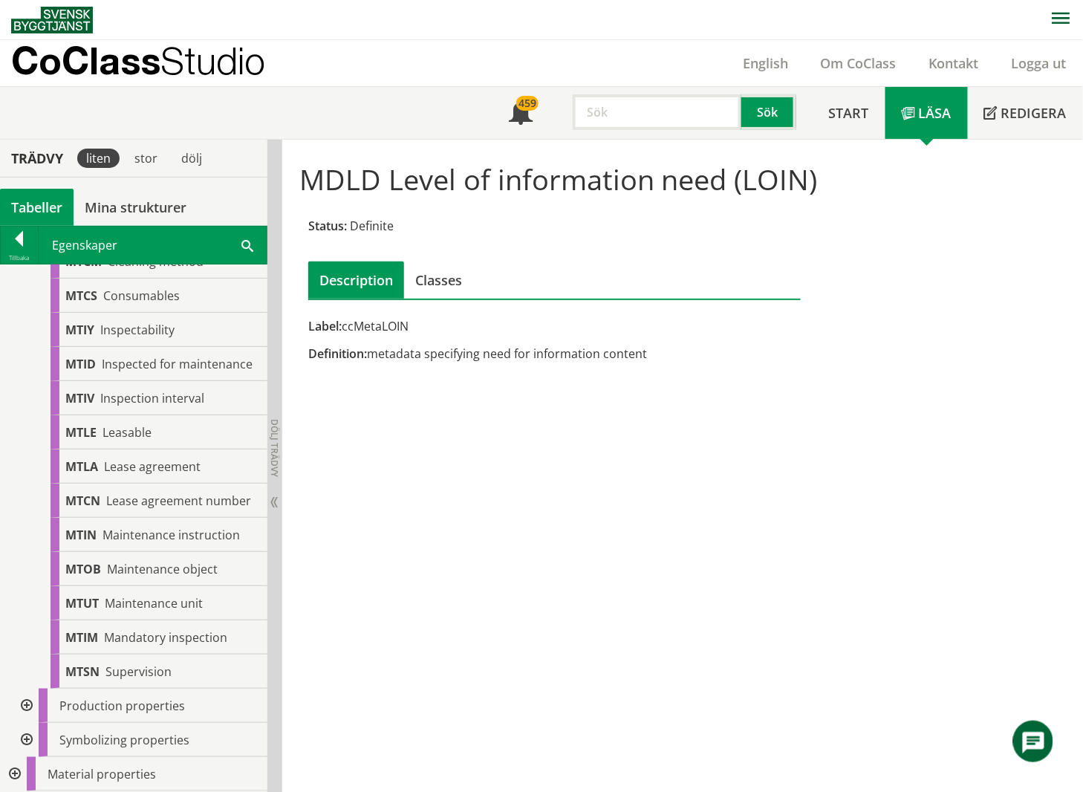
click at [25, 705] on div at bounding box center [25, 706] width 27 height 34
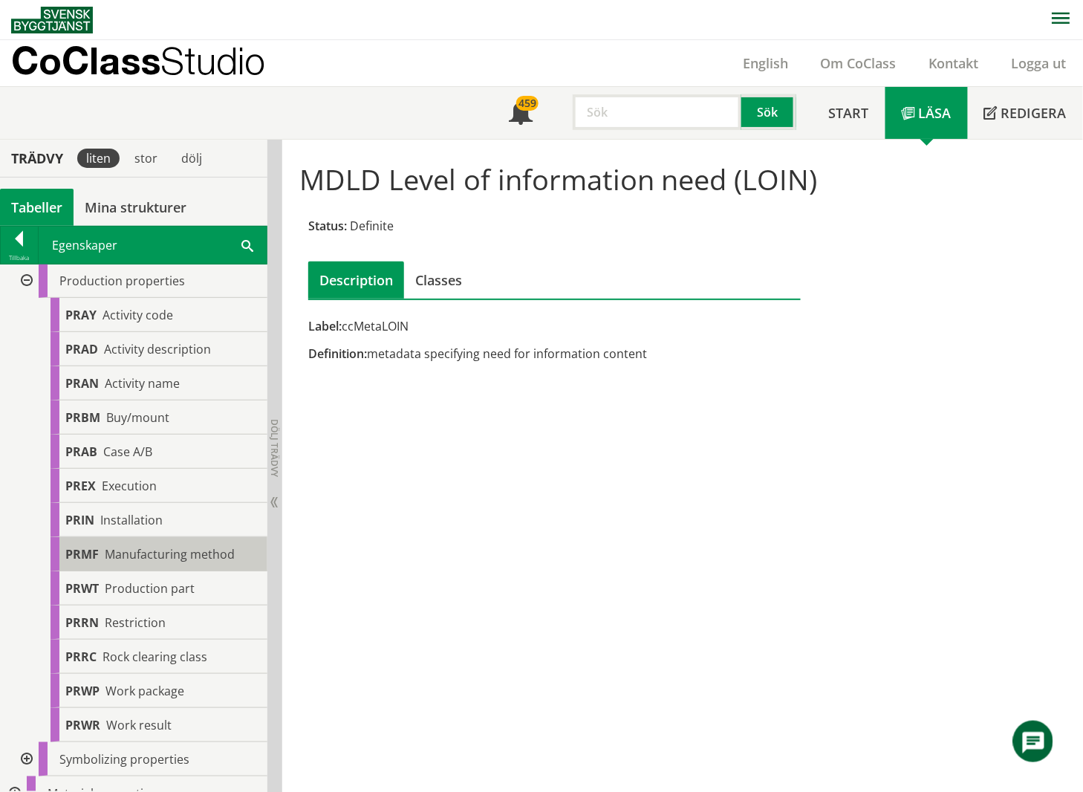
scroll to position [1020, 0]
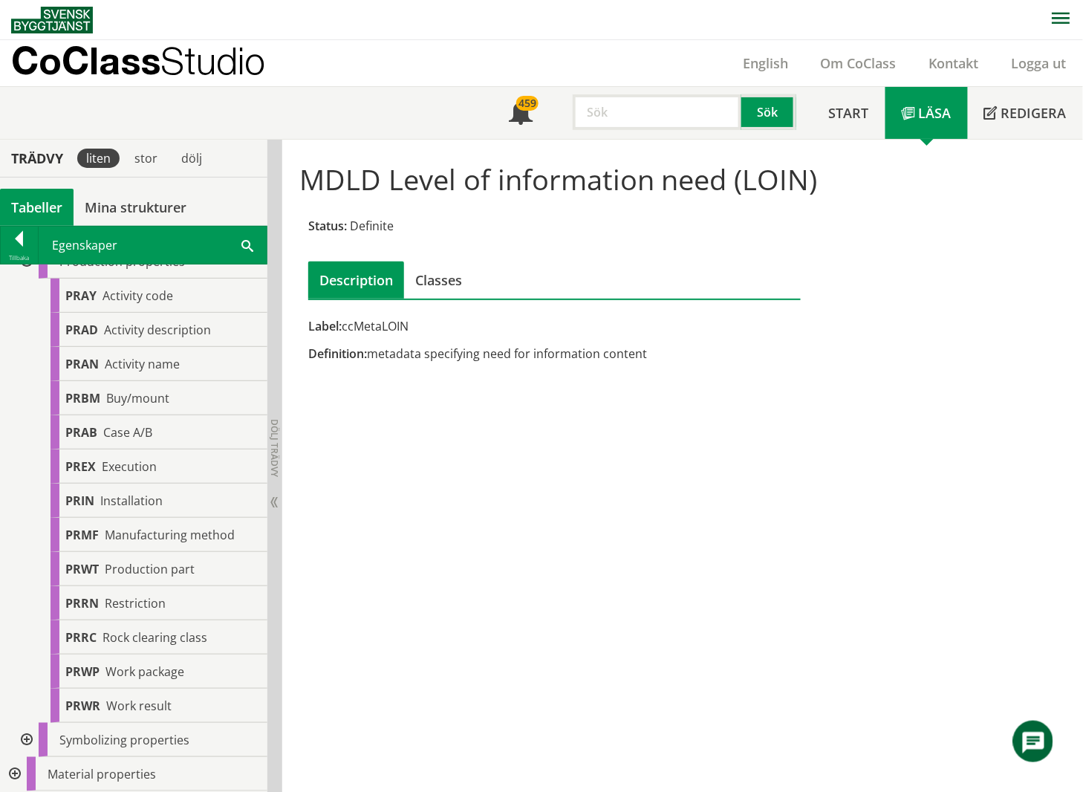
click at [24, 740] on div at bounding box center [25, 740] width 27 height 34
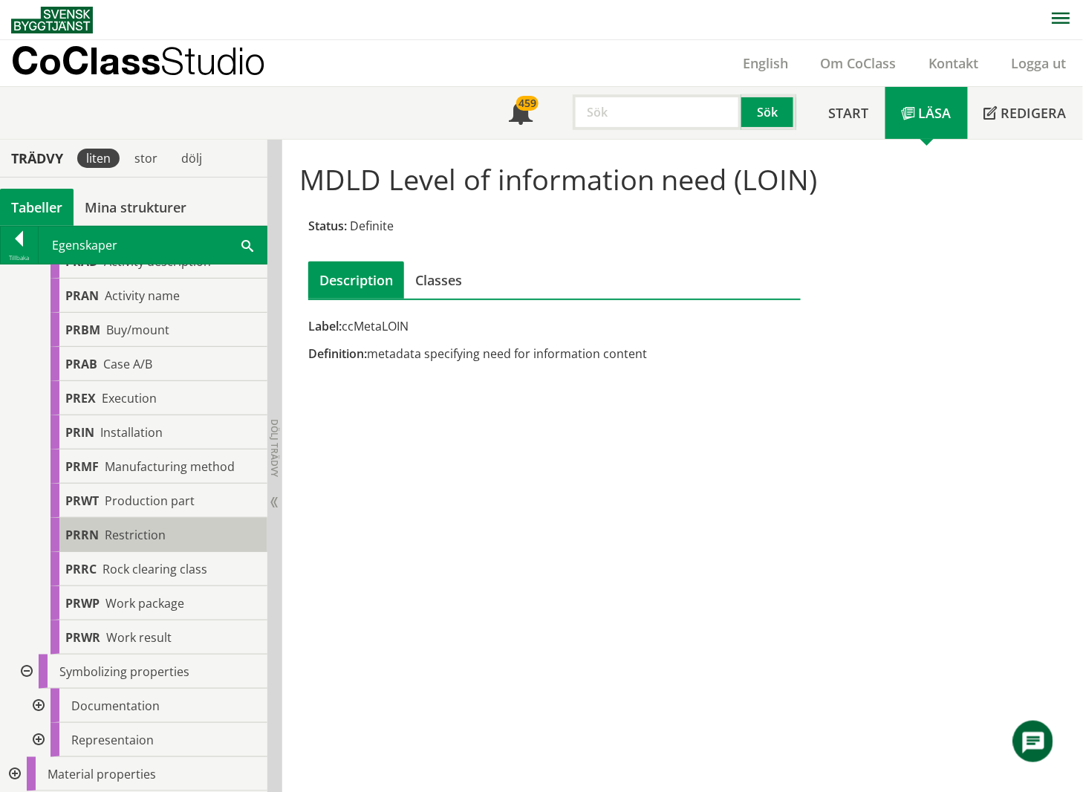
scroll to position [1089, 0]
click at [37, 707] on div at bounding box center [37, 706] width 27 height 34
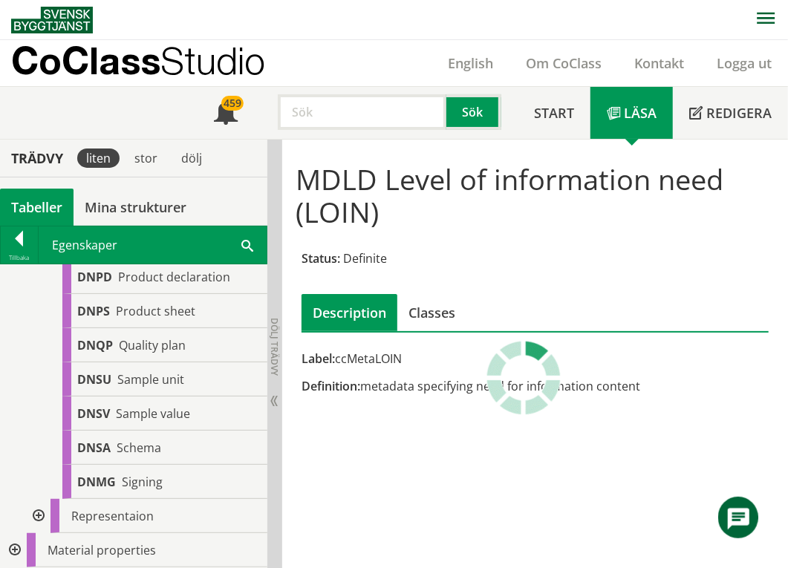
scroll to position [1915, 0]
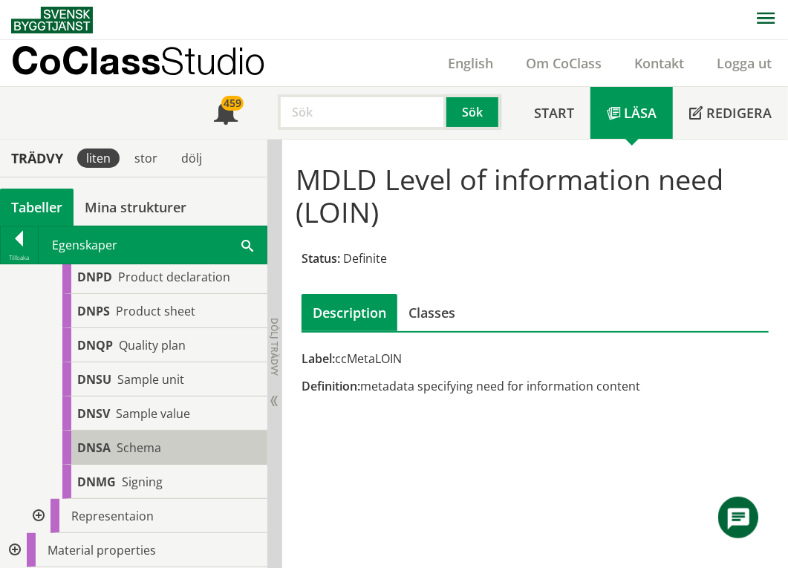
click at [150, 456] on span "Schema" at bounding box center [139, 448] width 45 height 16
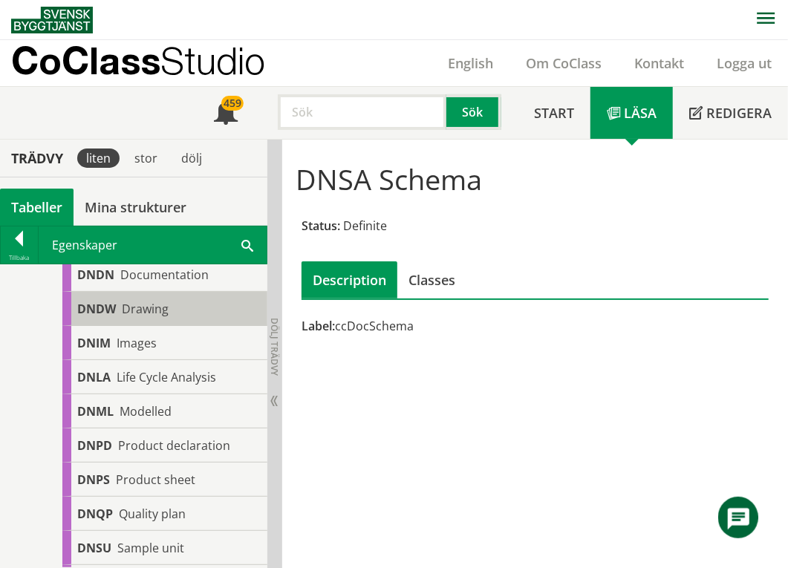
scroll to position [1626, 0]
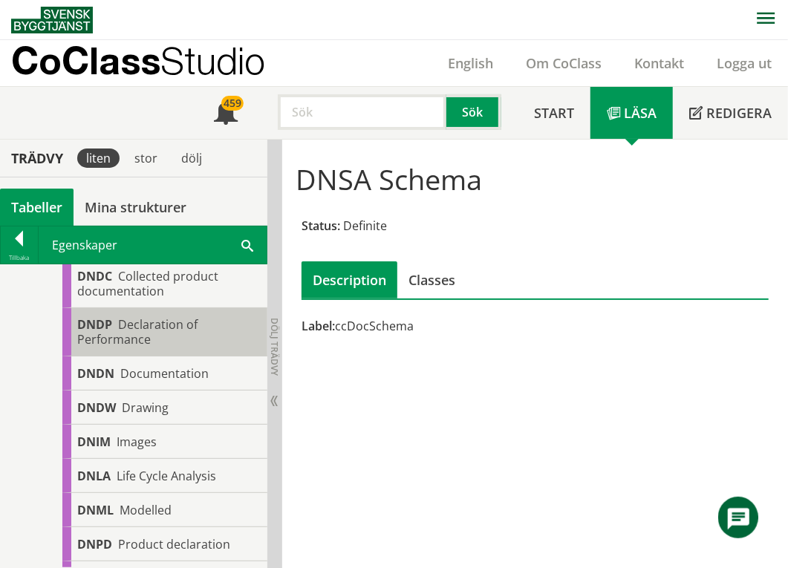
click at [146, 348] on span "Declaration of Performance" at bounding box center [137, 332] width 120 height 31
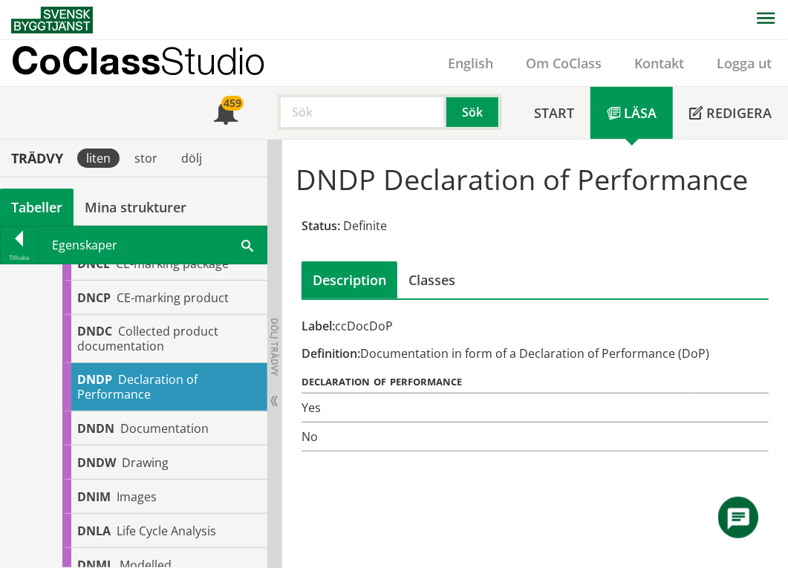
scroll to position [1526, 0]
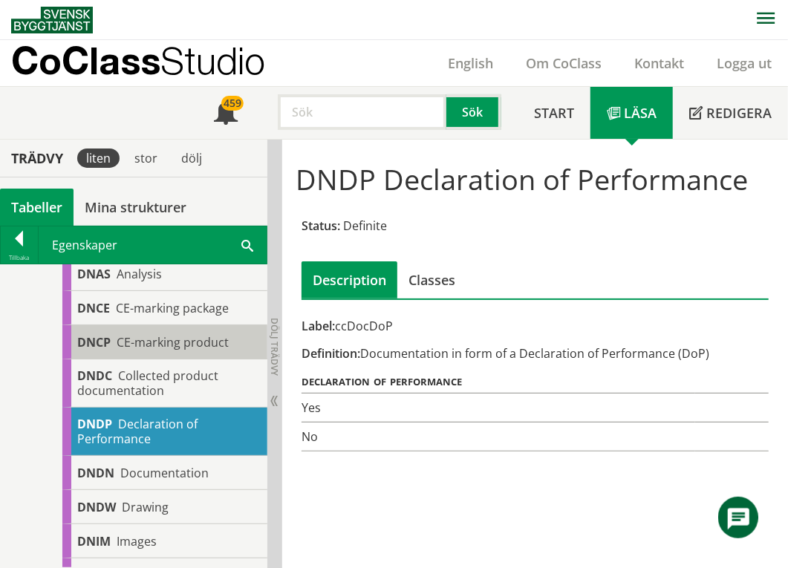
click at [165, 351] on span "CE-marking product" at bounding box center [173, 342] width 112 height 16
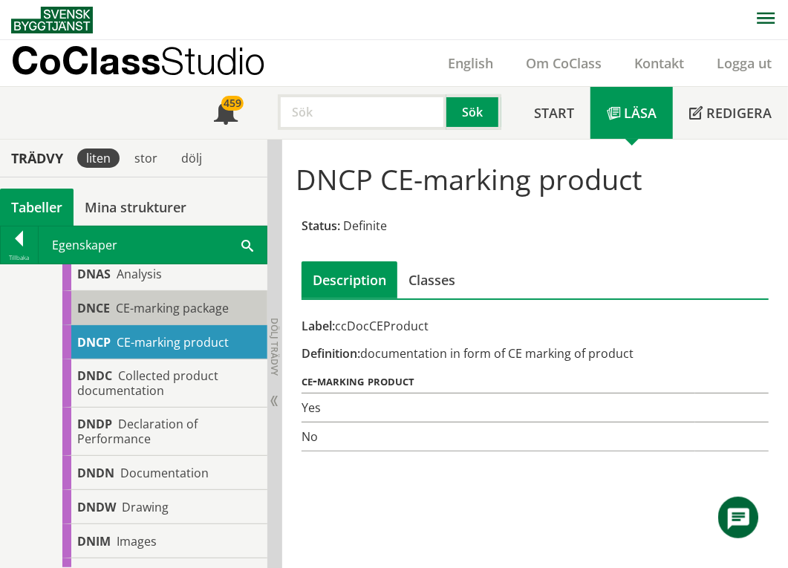
click at [182, 317] on span "CE-marking package" at bounding box center [172, 308] width 113 height 16
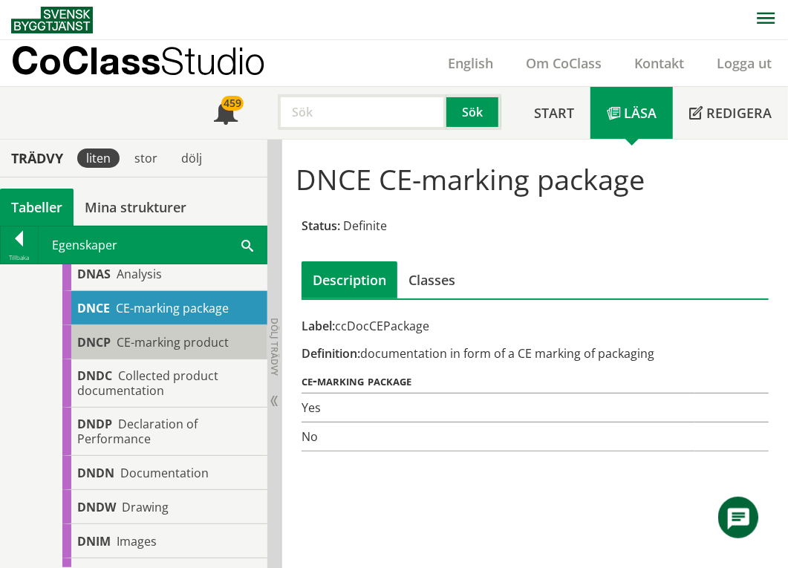
click at [185, 351] on span "CE-marking product" at bounding box center [173, 342] width 112 height 16
click at [210, 351] on span "CE-marking product" at bounding box center [173, 342] width 112 height 16
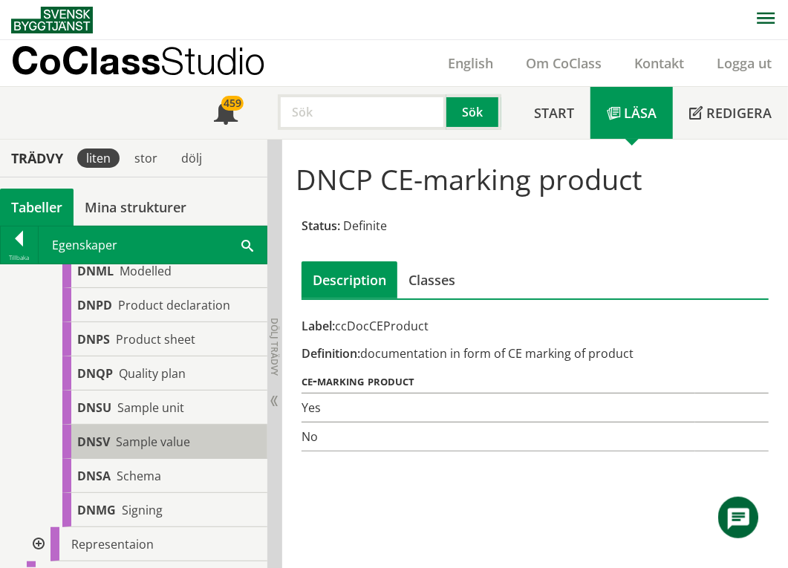
scroll to position [1923, 0]
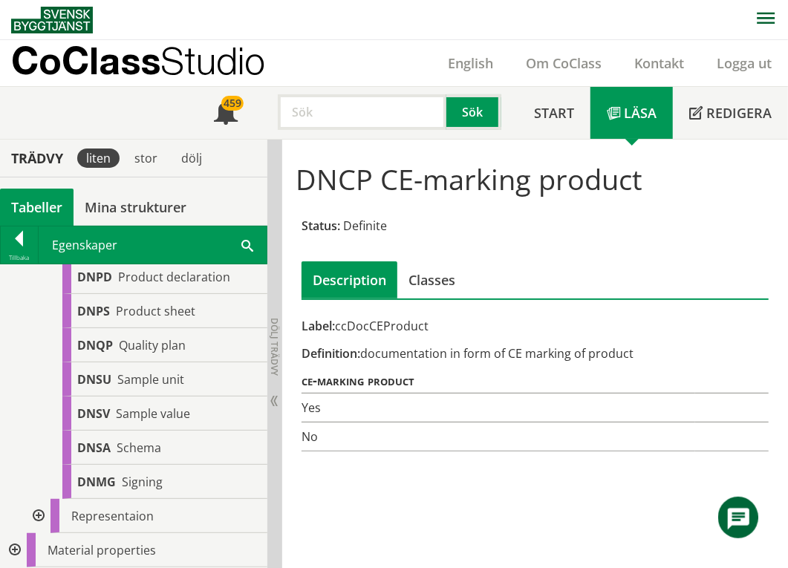
click at [39, 516] on div at bounding box center [37, 516] width 27 height 34
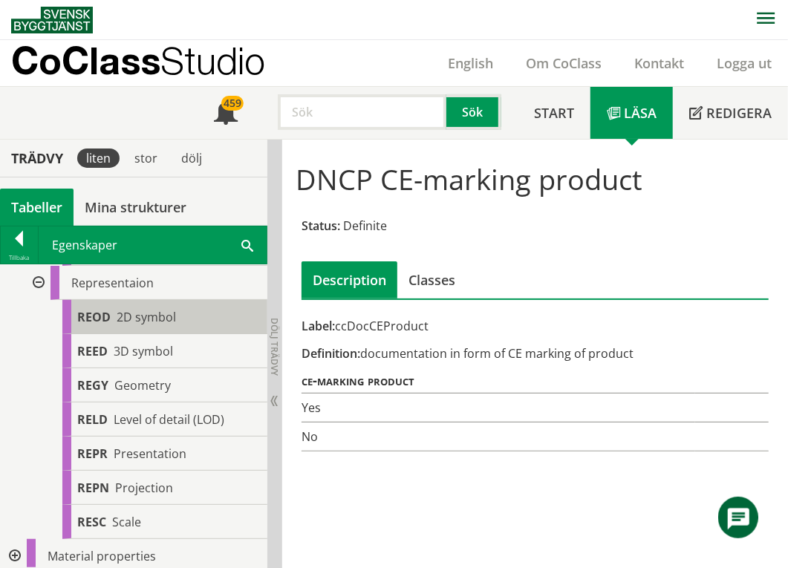
scroll to position [2161, 0]
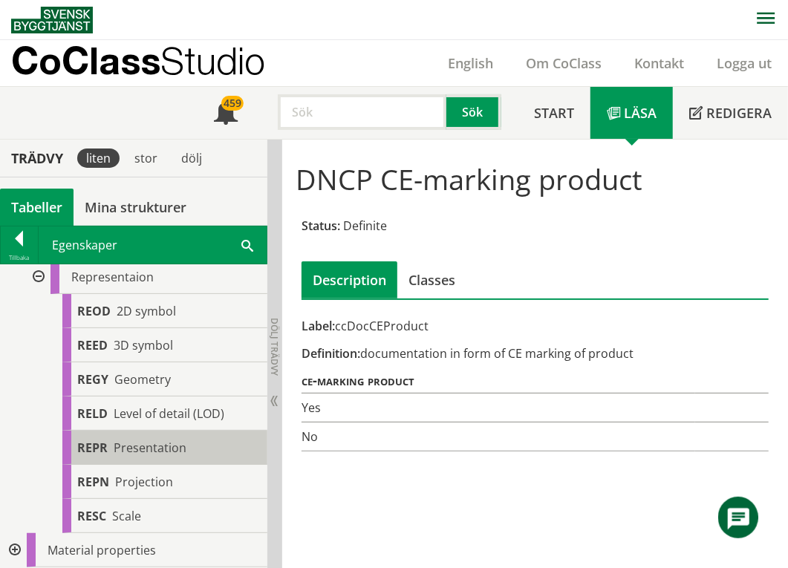
click at [174, 444] on span "Presentation" at bounding box center [150, 448] width 73 height 16
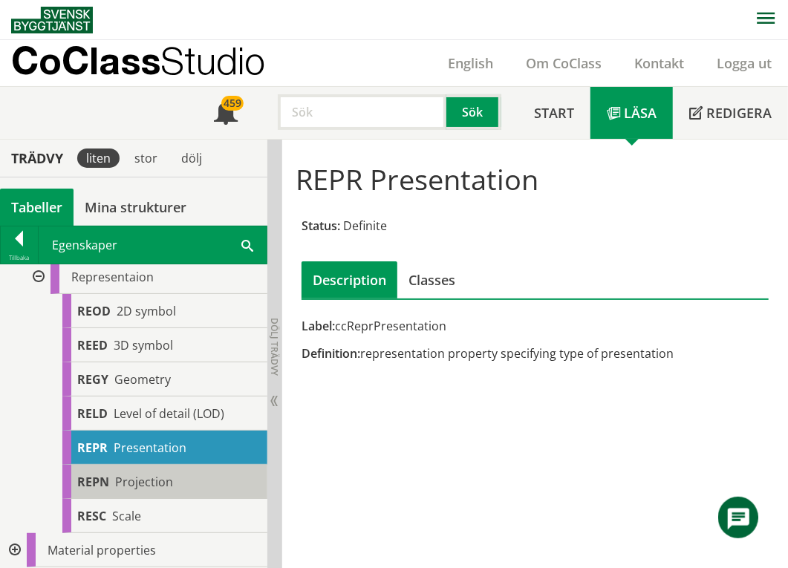
click at [132, 477] on span "Projection" at bounding box center [144, 482] width 58 height 16
click at [163, 486] on span "Projection" at bounding box center [144, 482] width 58 height 16
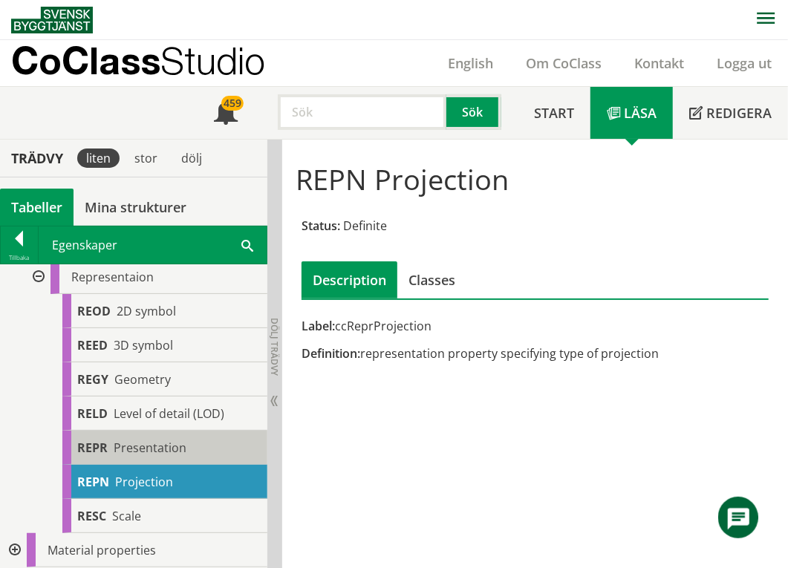
click at [165, 444] on span "Presentation" at bounding box center [150, 448] width 73 height 16
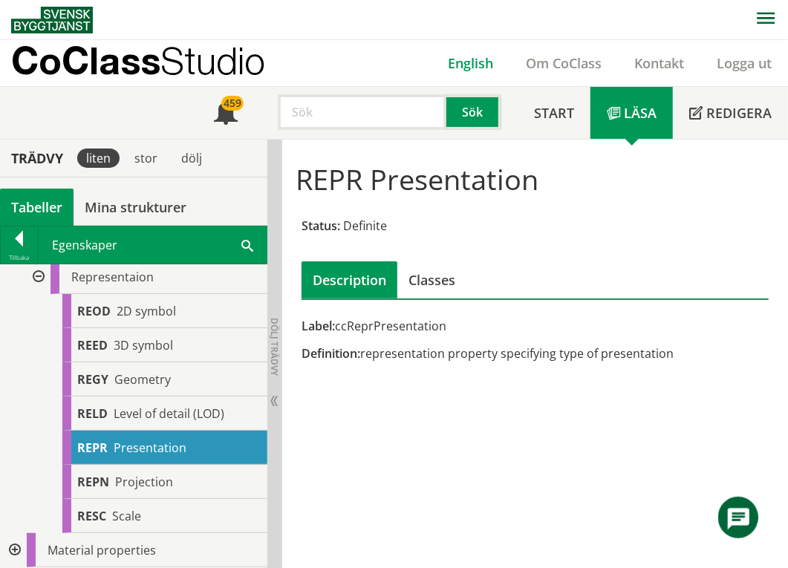
click at [476, 59] on link "English" at bounding box center [471, 63] width 78 height 18
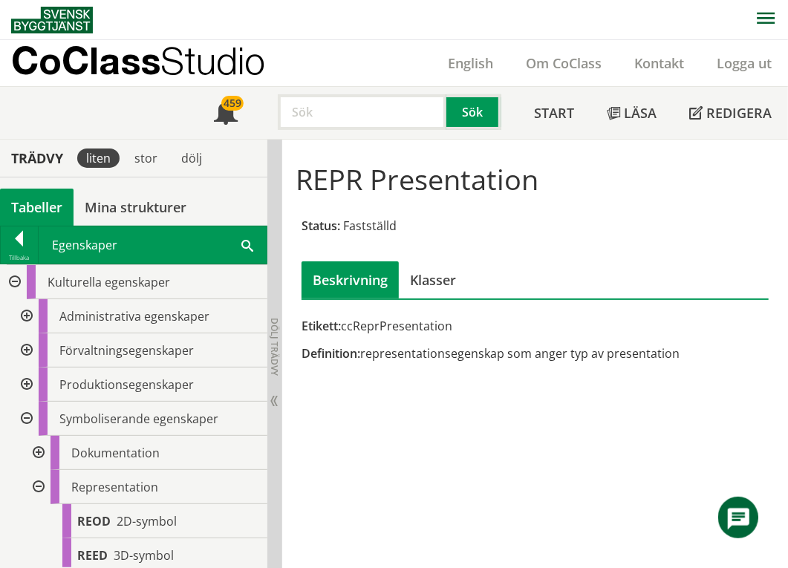
click at [16, 282] on div at bounding box center [13, 282] width 27 height 34
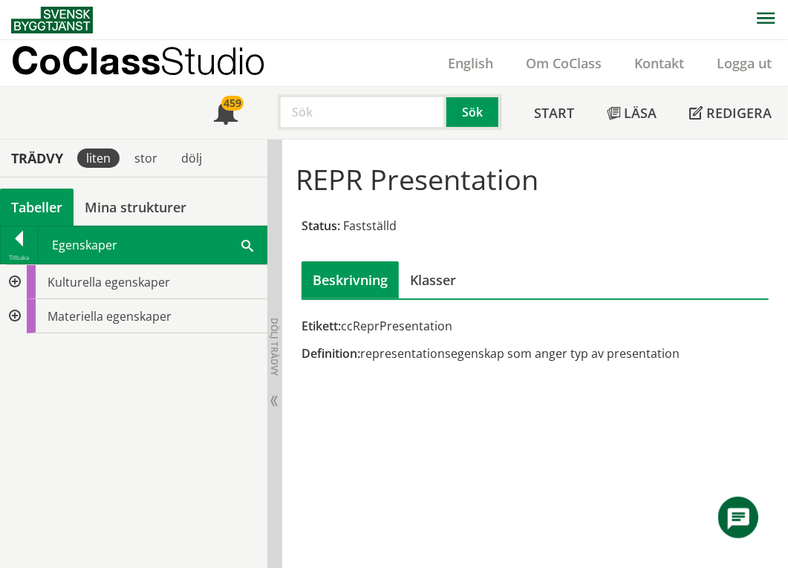
click at [15, 282] on div at bounding box center [13, 282] width 27 height 34
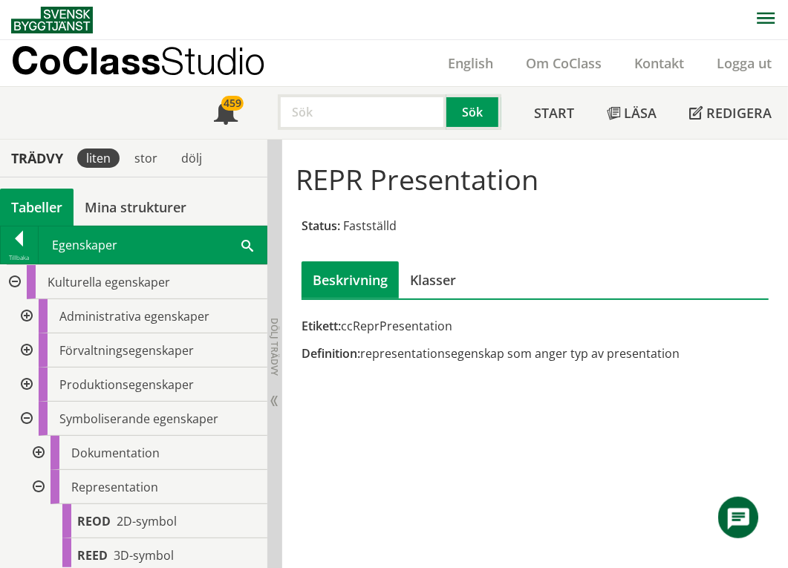
click at [30, 423] on div at bounding box center [25, 419] width 27 height 34
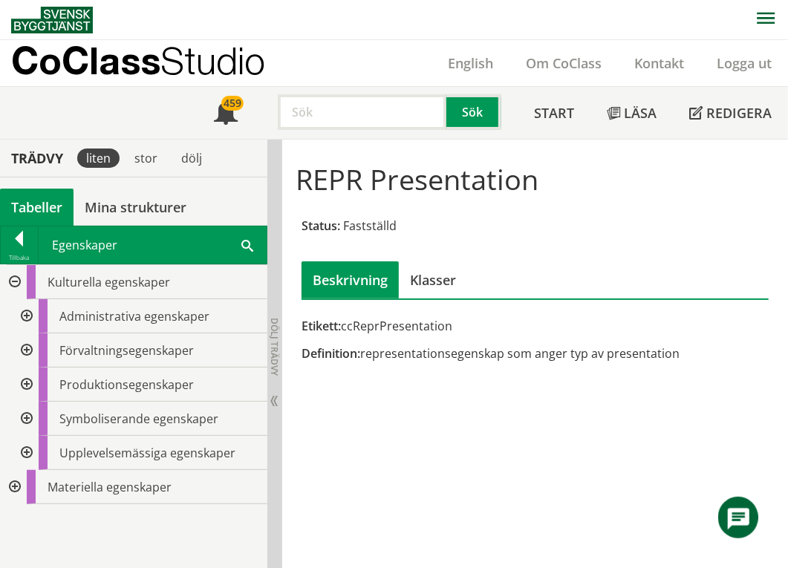
click at [30, 313] on div at bounding box center [25, 316] width 27 height 34
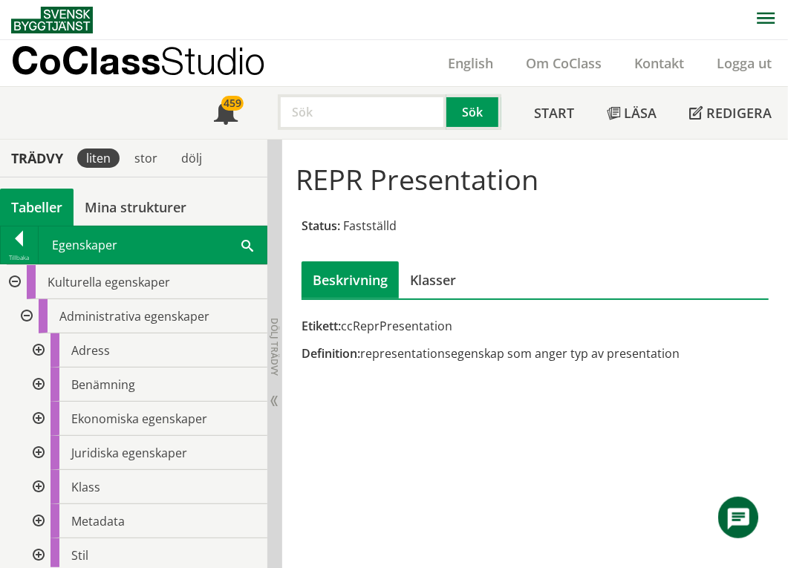
click at [42, 385] on div at bounding box center [37, 385] width 27 height 34
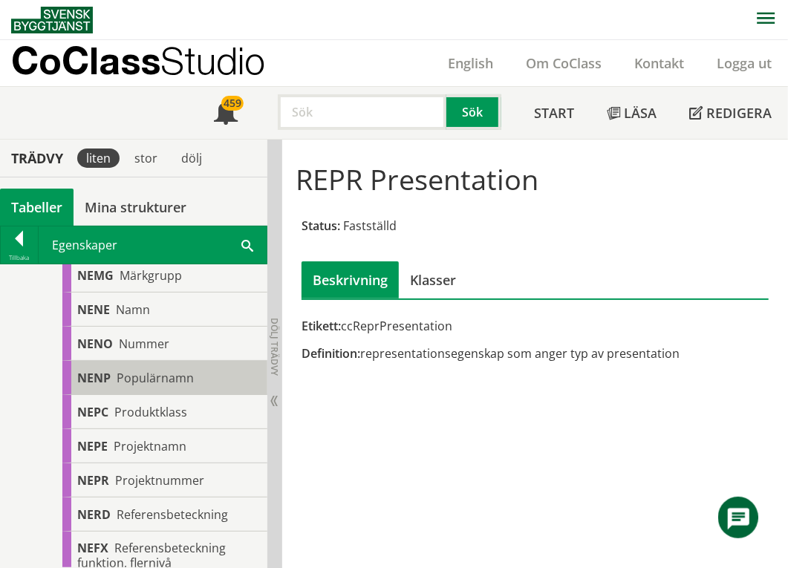
scroll to position [792, 0]
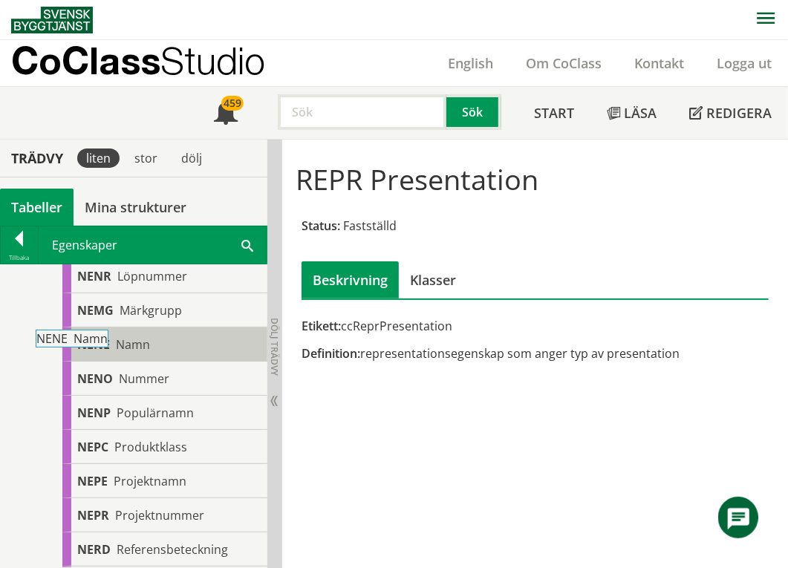
click at [143, 339] on span "Namn" at bounding box center [133, 345] width 34 height 16
click at [159, 348] on div "NENE Namn" at bounding box center [164, 345] width 205 height 34
click at [217, 345] on div "NENE Namn" at bounding box center [164, 345] width 205 height 34
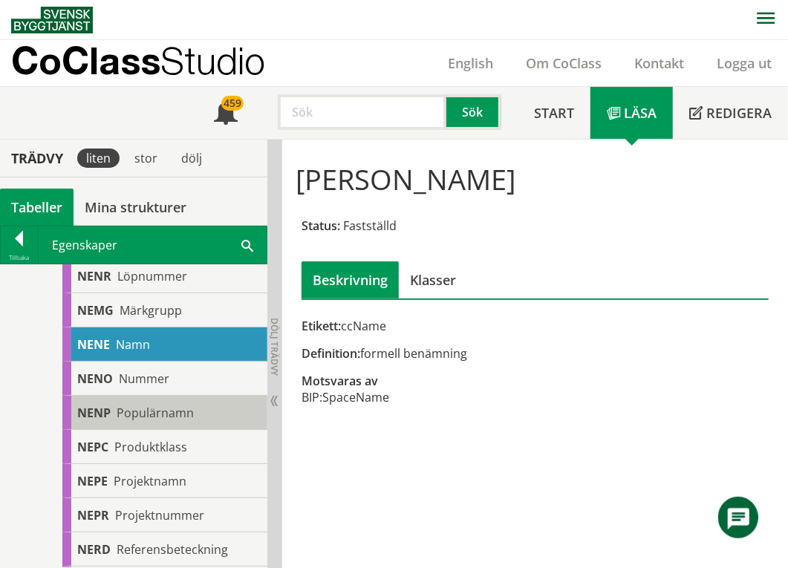
click at [201, 412] on div "NENP Populärnamn" at bounding box center [164, 413] width 205 height 34
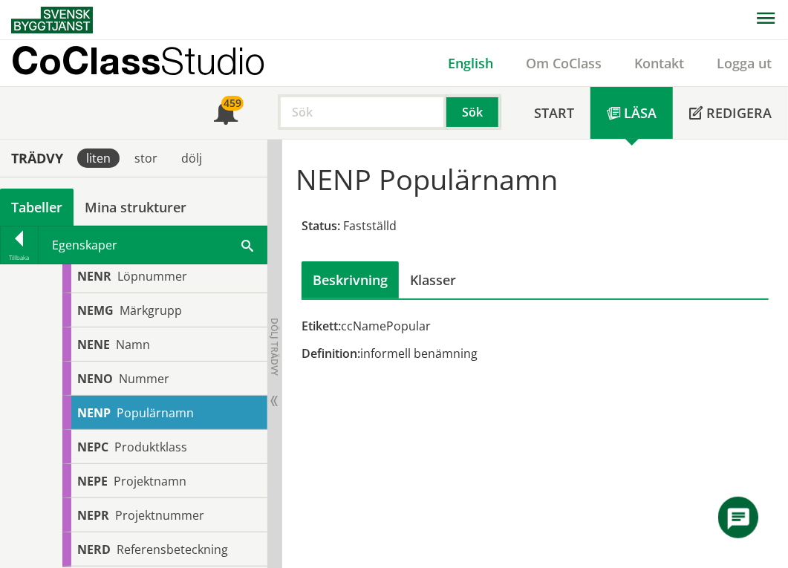
click at [467, 59] on link "English" at bounding box center [471, 63] width 78 height 18
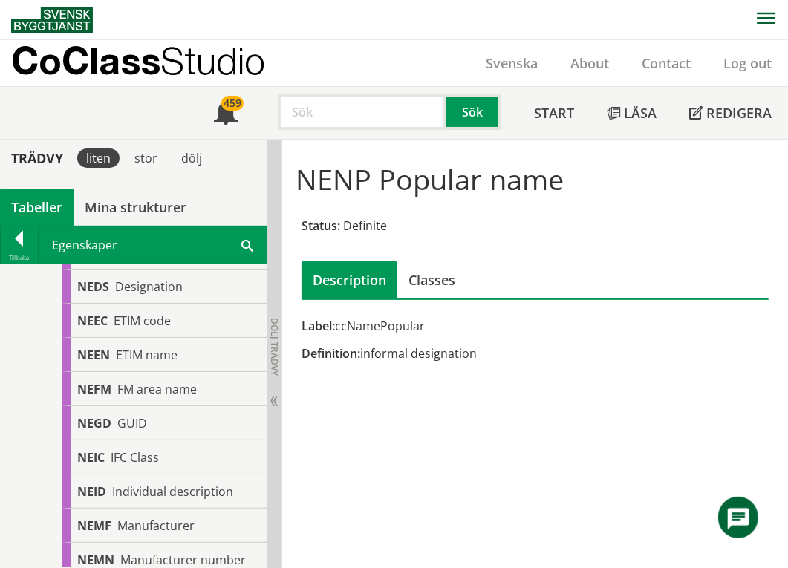
scroll to position [495, 0]
